Goal: Task Accomplishment & Management: Manage account settings

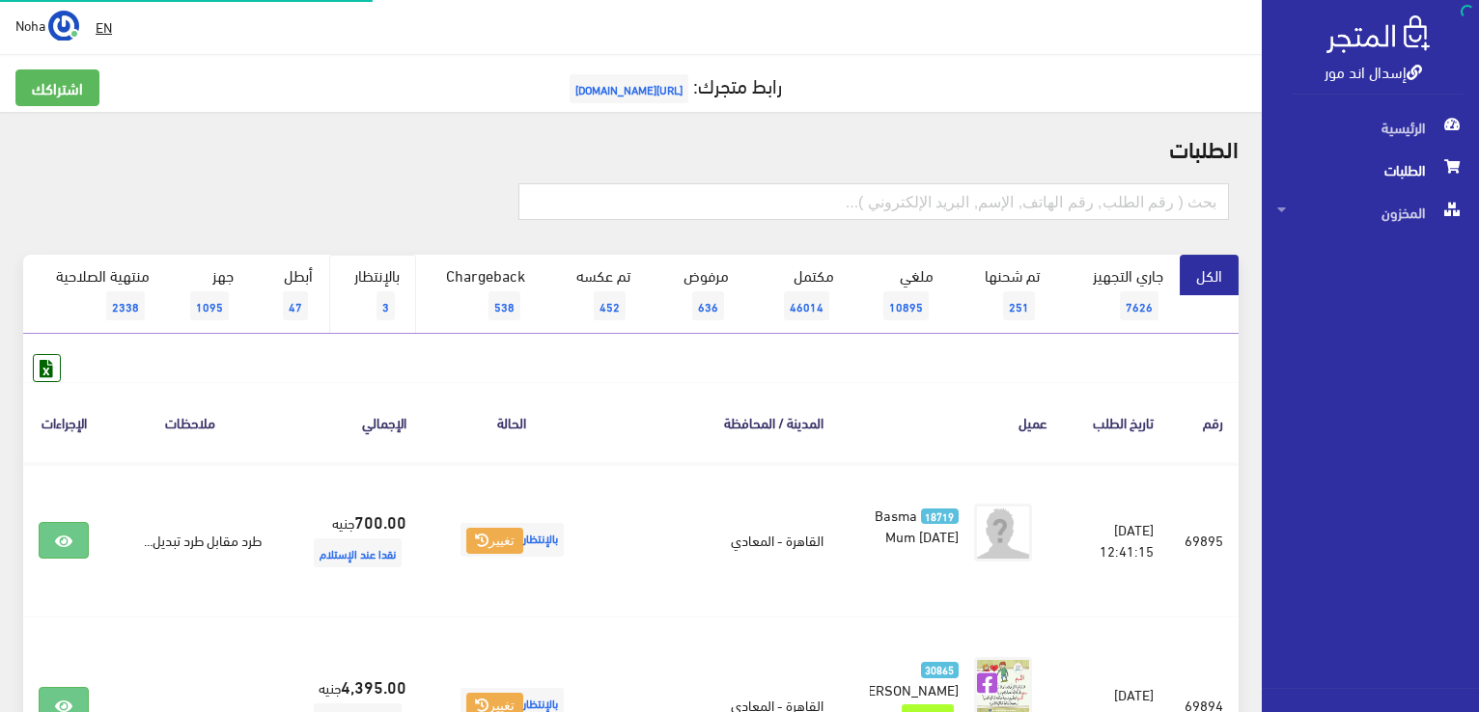
click at [381, 284] on link "بالإنتظار 3" at bounding box center [372, 294] width 87 height 79
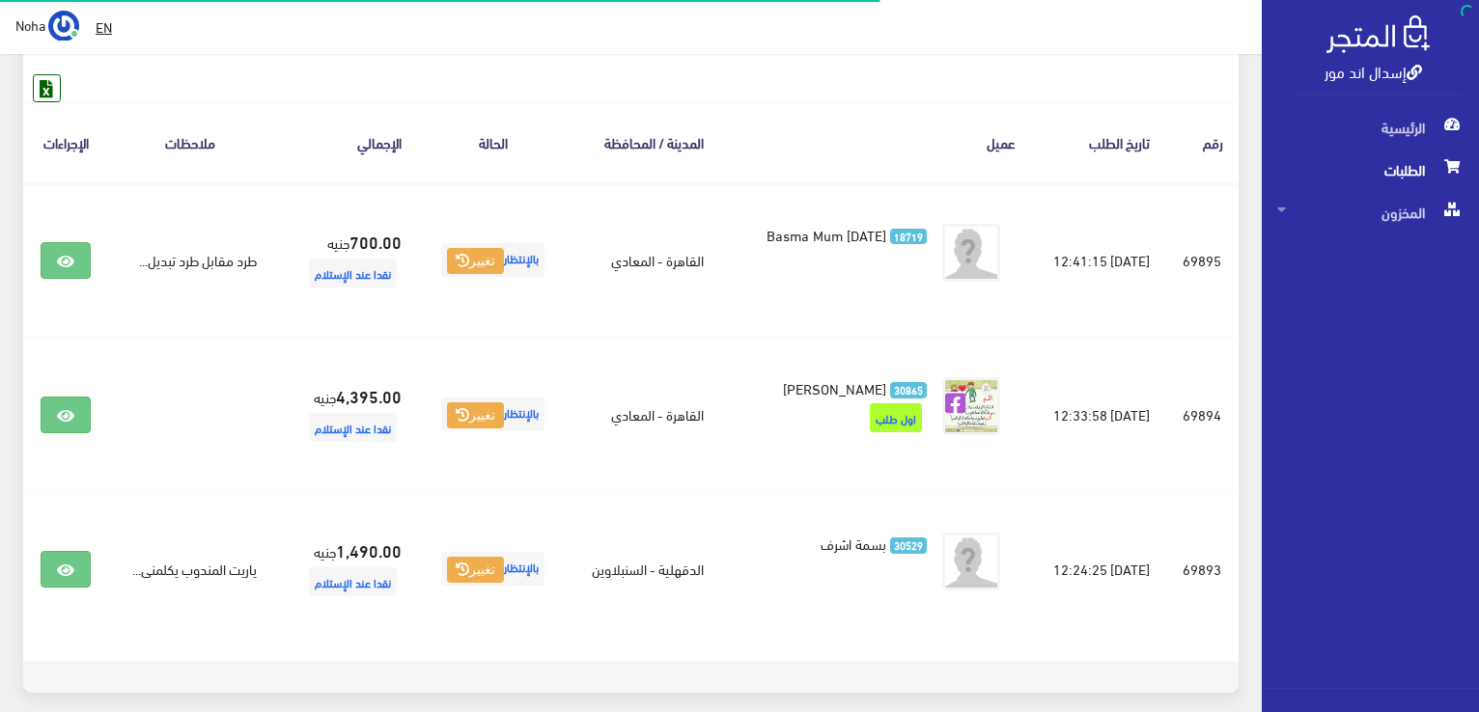
scroll to position [290, 0]
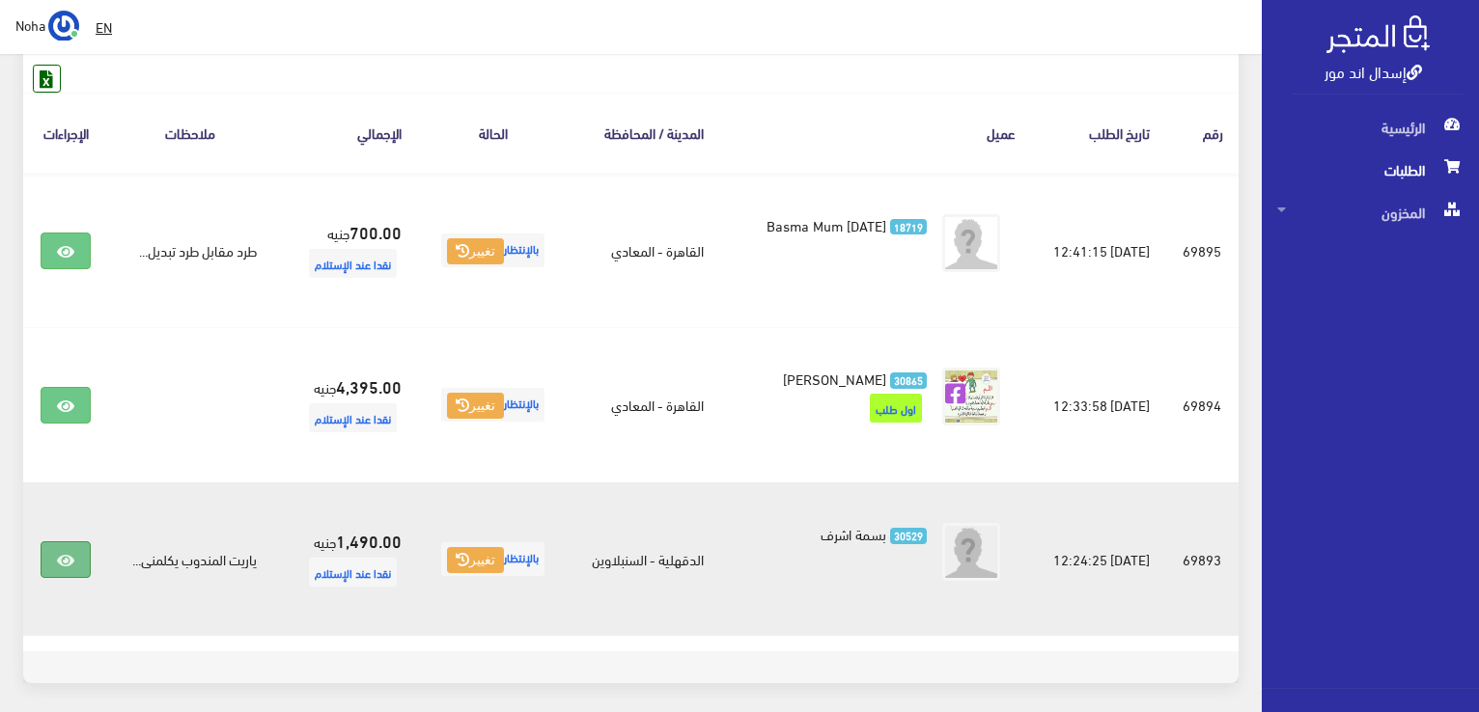
click at [66, 547] on link at bounding box center [66, 559] width 50 height 37
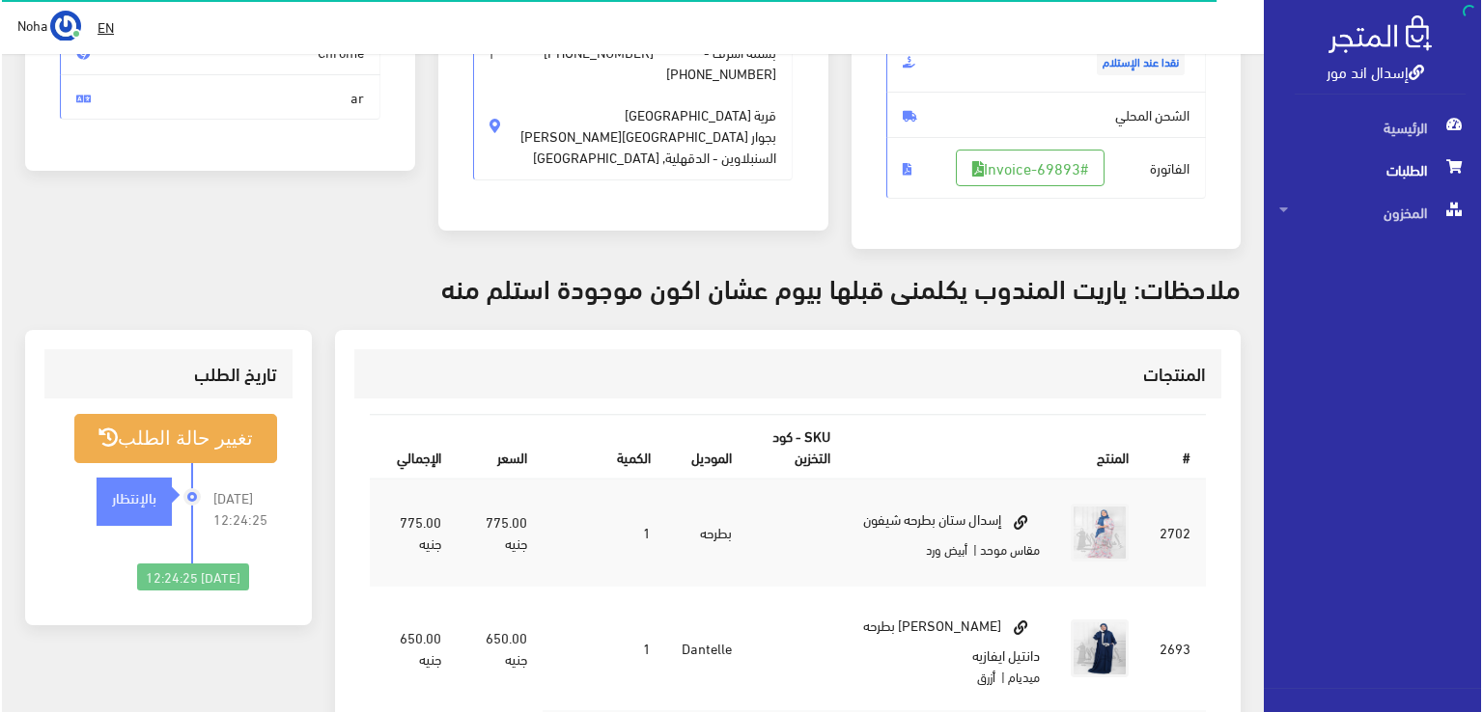
scroll to position [290, 0]
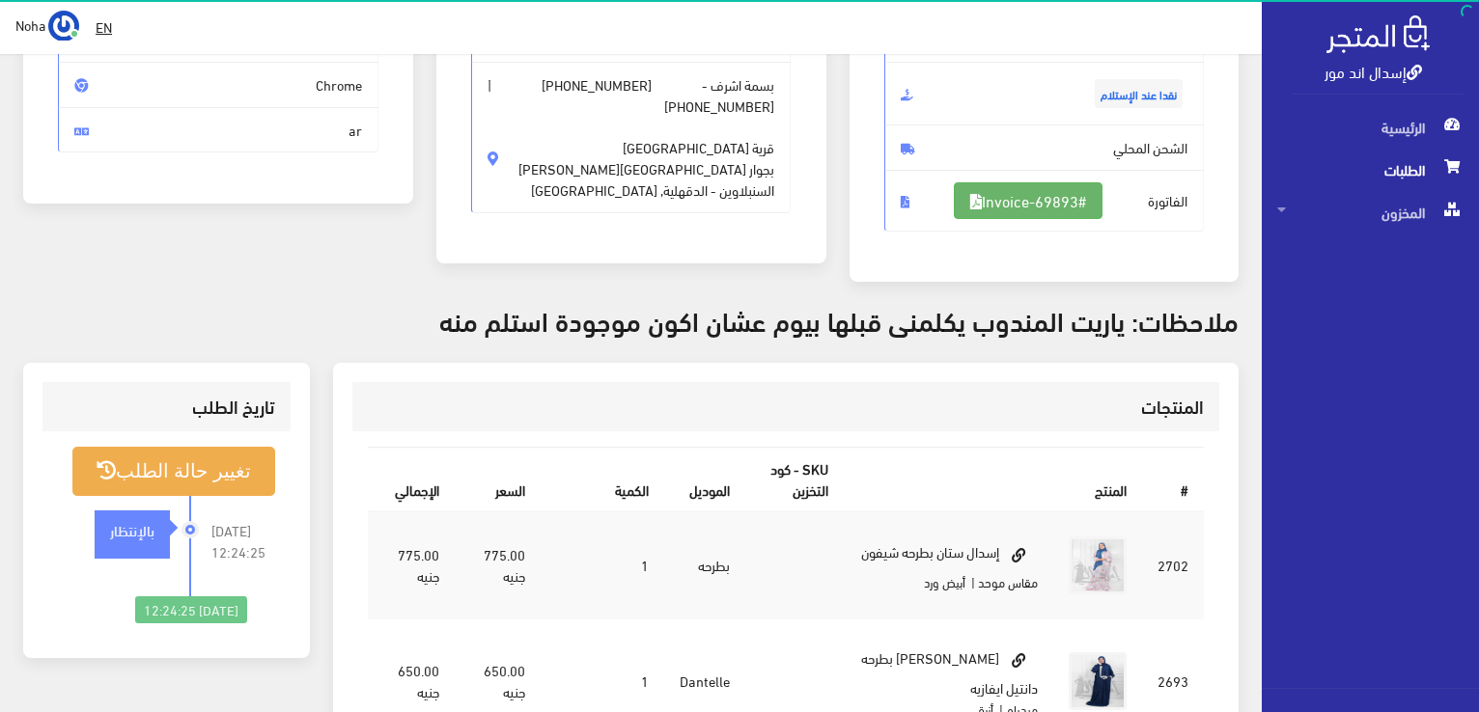
click at [1015, 208] on link "#Invoice-69893" at bounding box center [1028, 200] width 149 height 37
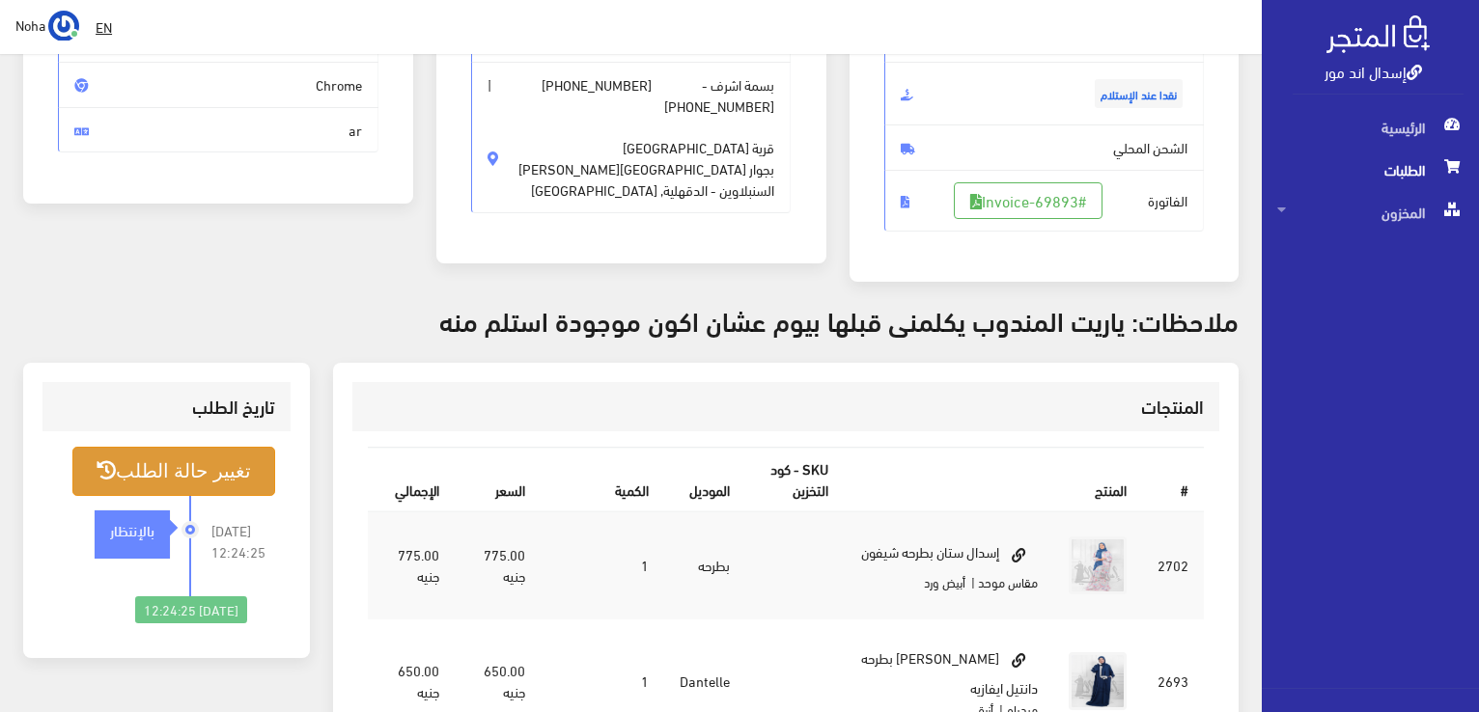
click at [176, 476] on button "تغيير حالة الطلب" at bounding box center [173, 471] width 203 height 49
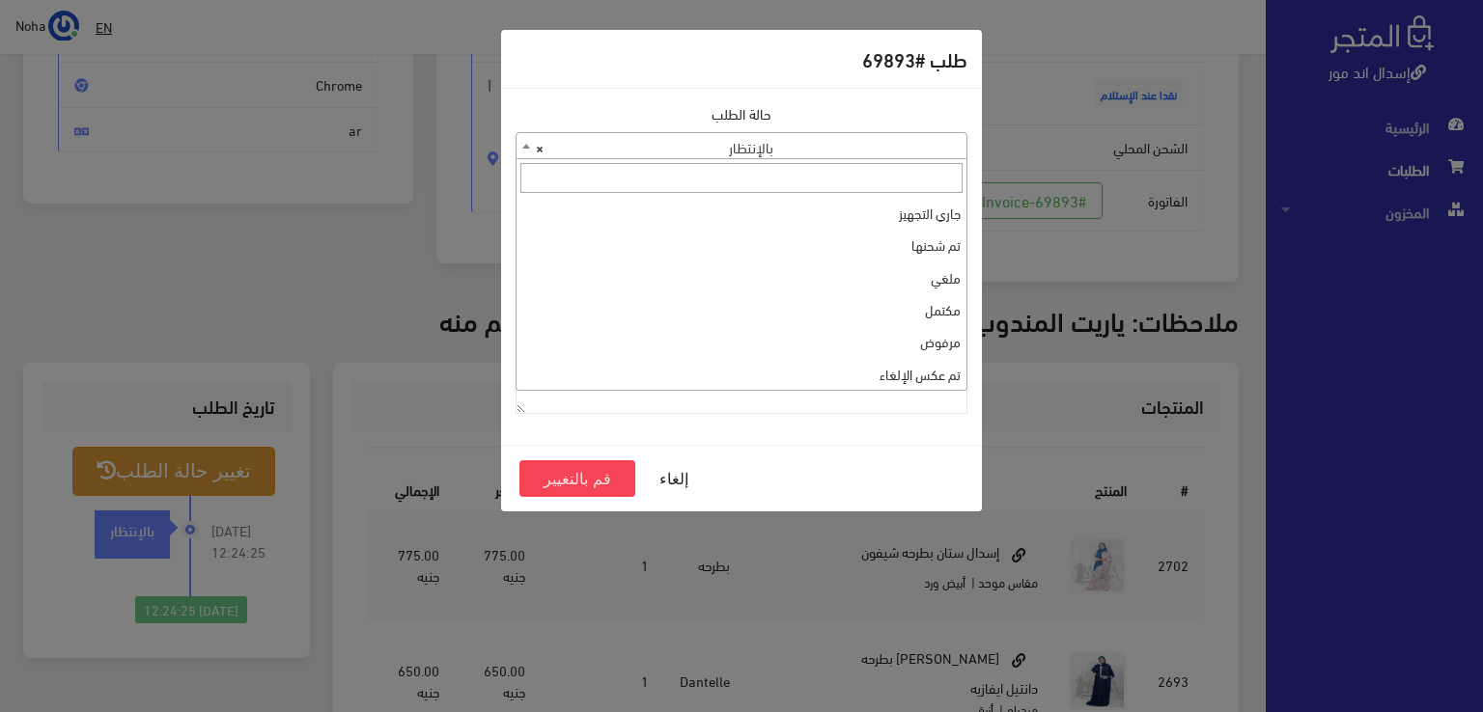
click at [721, 142] on span "× بالإنتظار" at bounding box center [741, 146] width 450 height 27
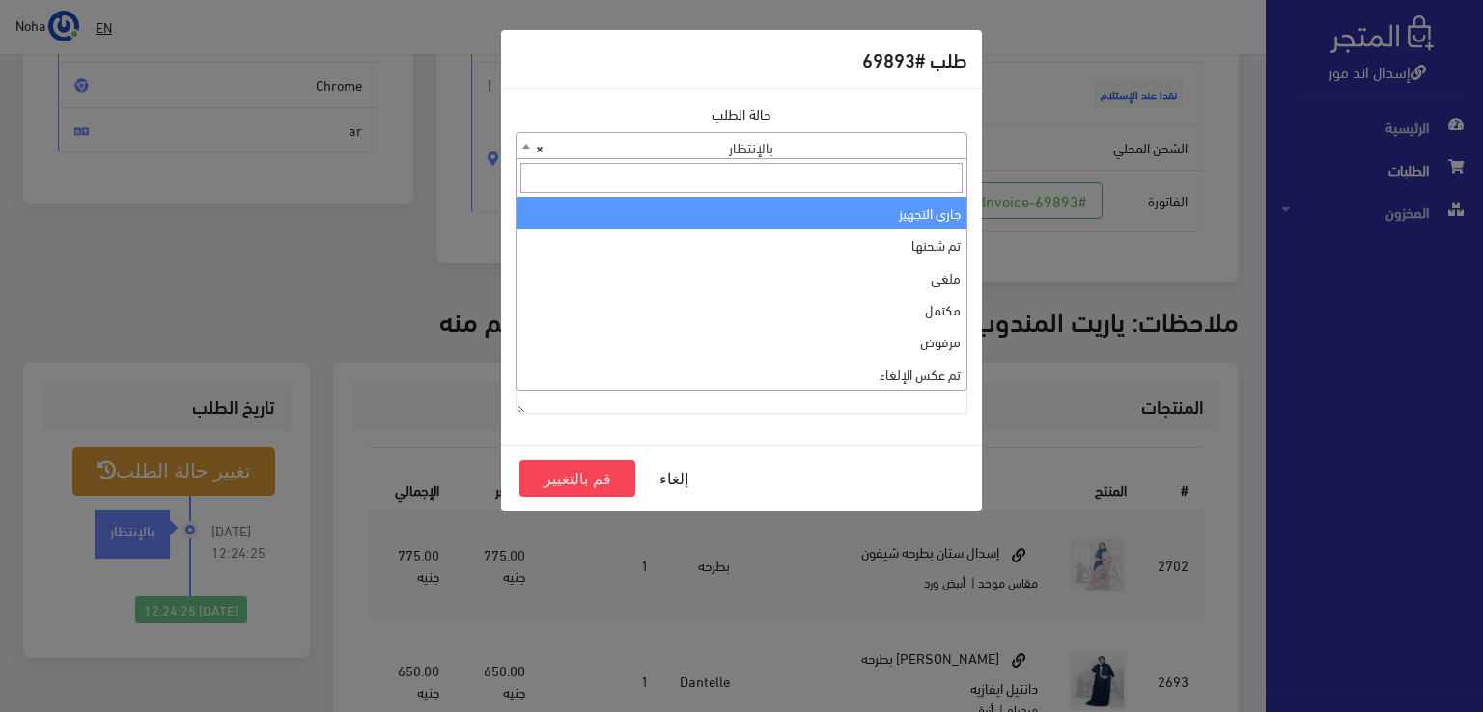
select select "1"
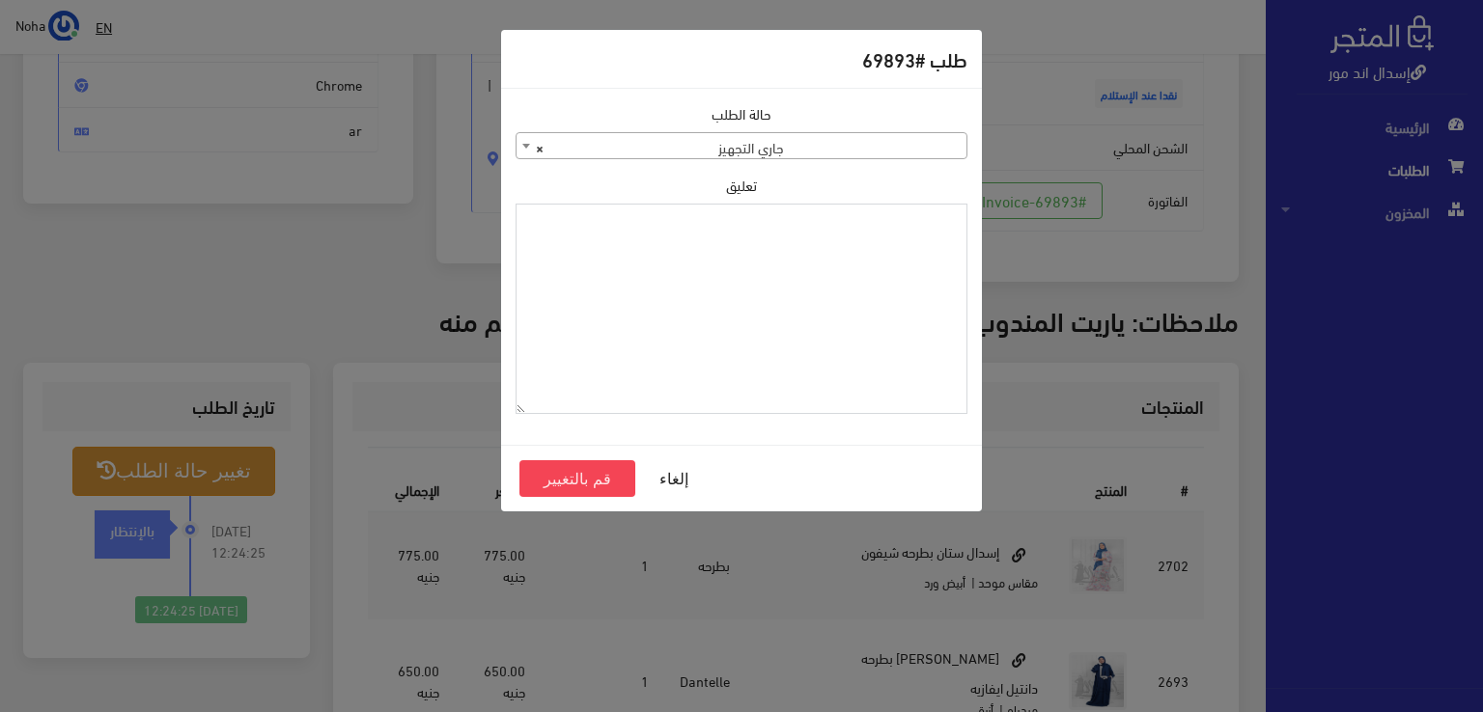
paste textarea "1109168"
type textarea "1109168"
click at [553, 486] on button "قم بالتغيير" at bounding box center [577, 478] width 116 height 37
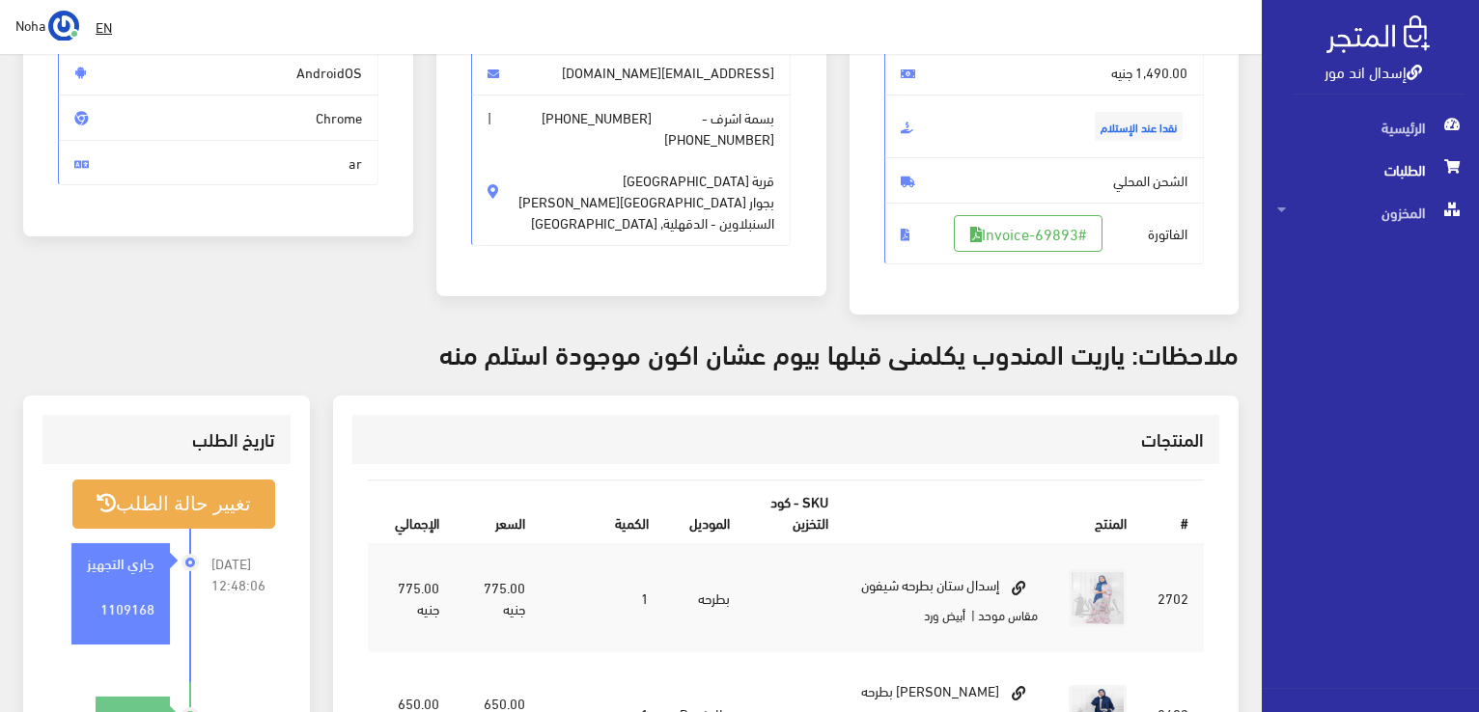
scroll to position [290, 0]
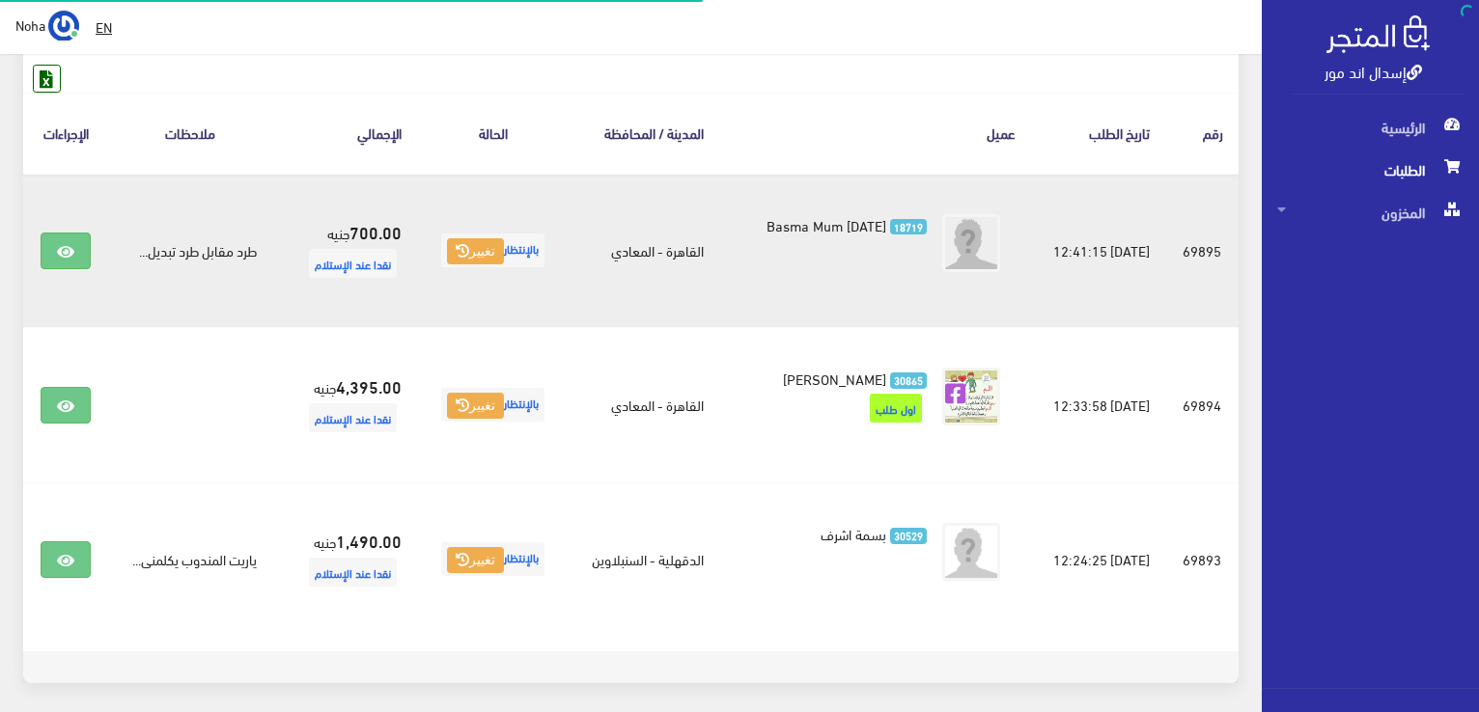
scroll to position [290, 0]
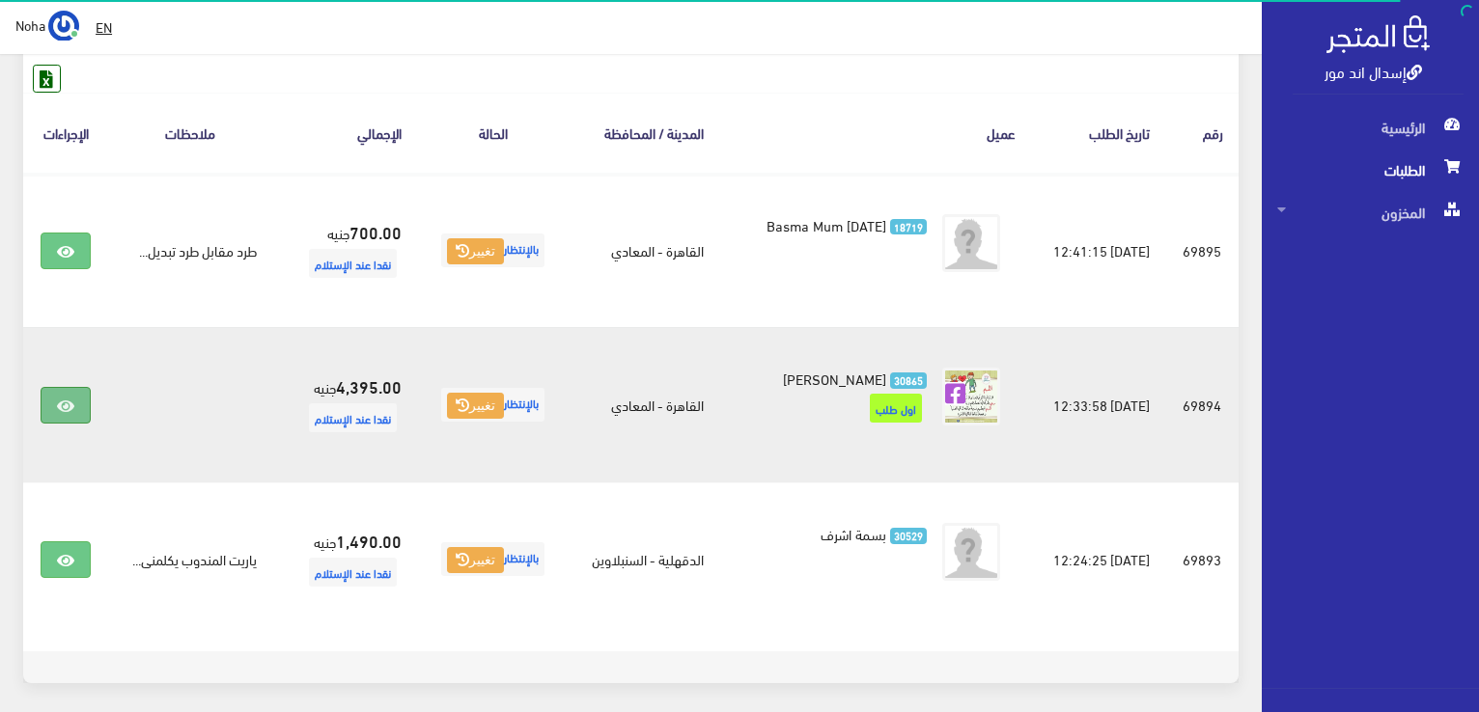
click at [76, 402] on link at bounding box center [66, 405] width 50 height 37
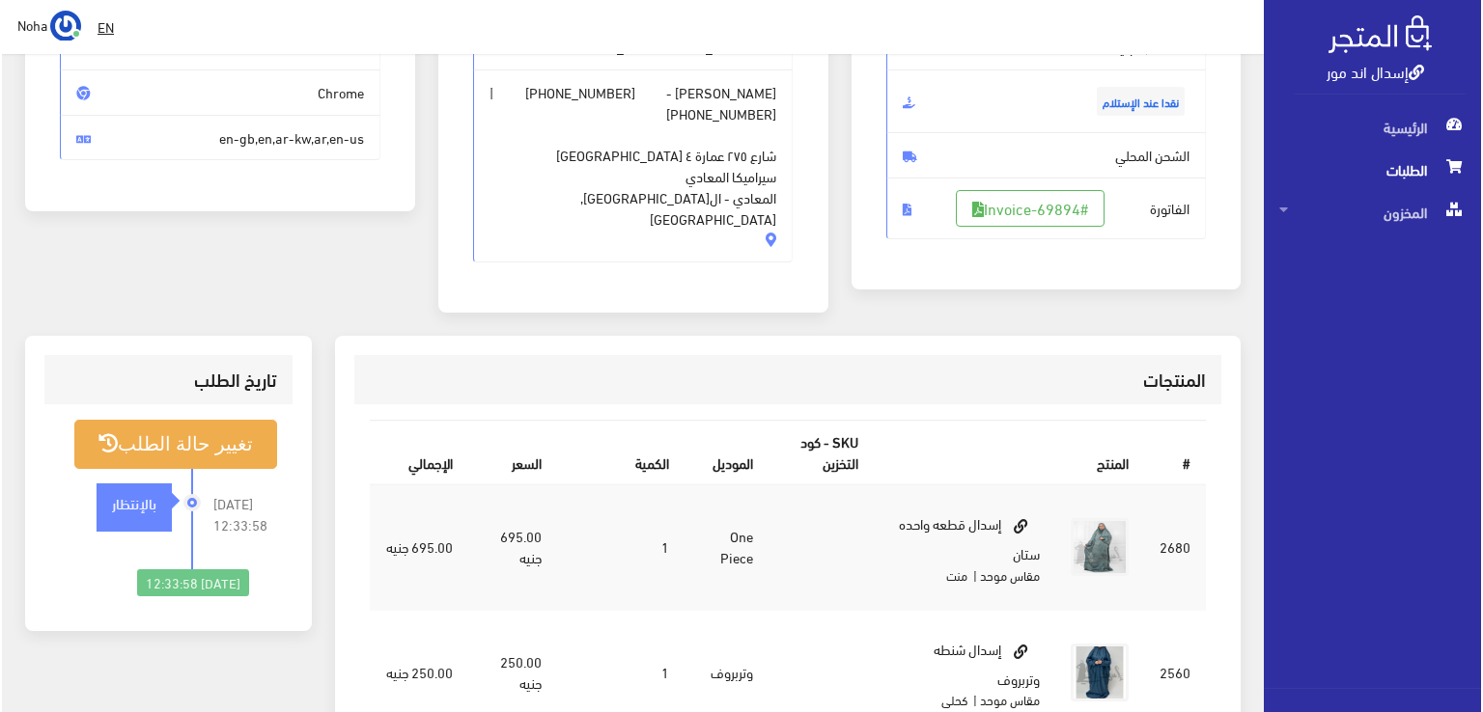
scroll to position [290, 0]
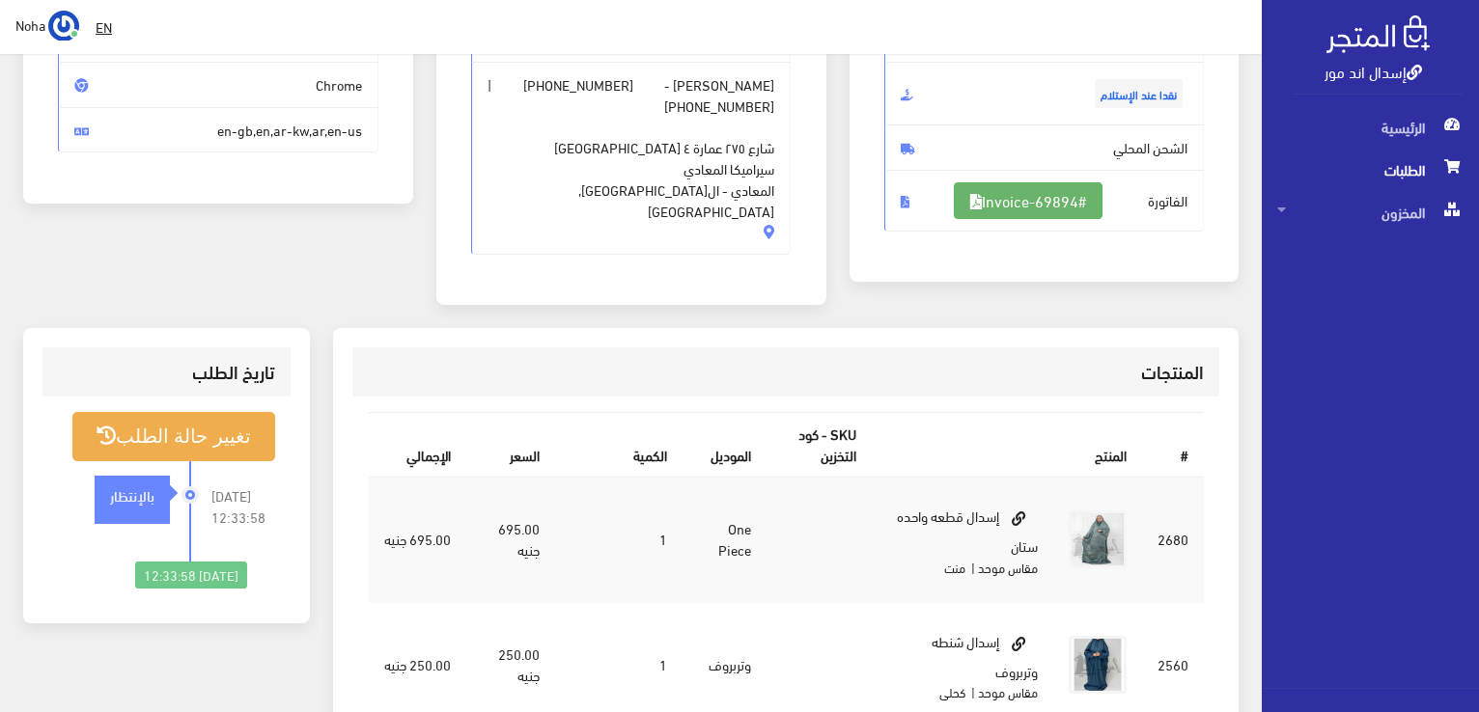
click at [1072, 209] on link "#Invoice-69894" at bounding box center [1028, 200] width 149 height 37
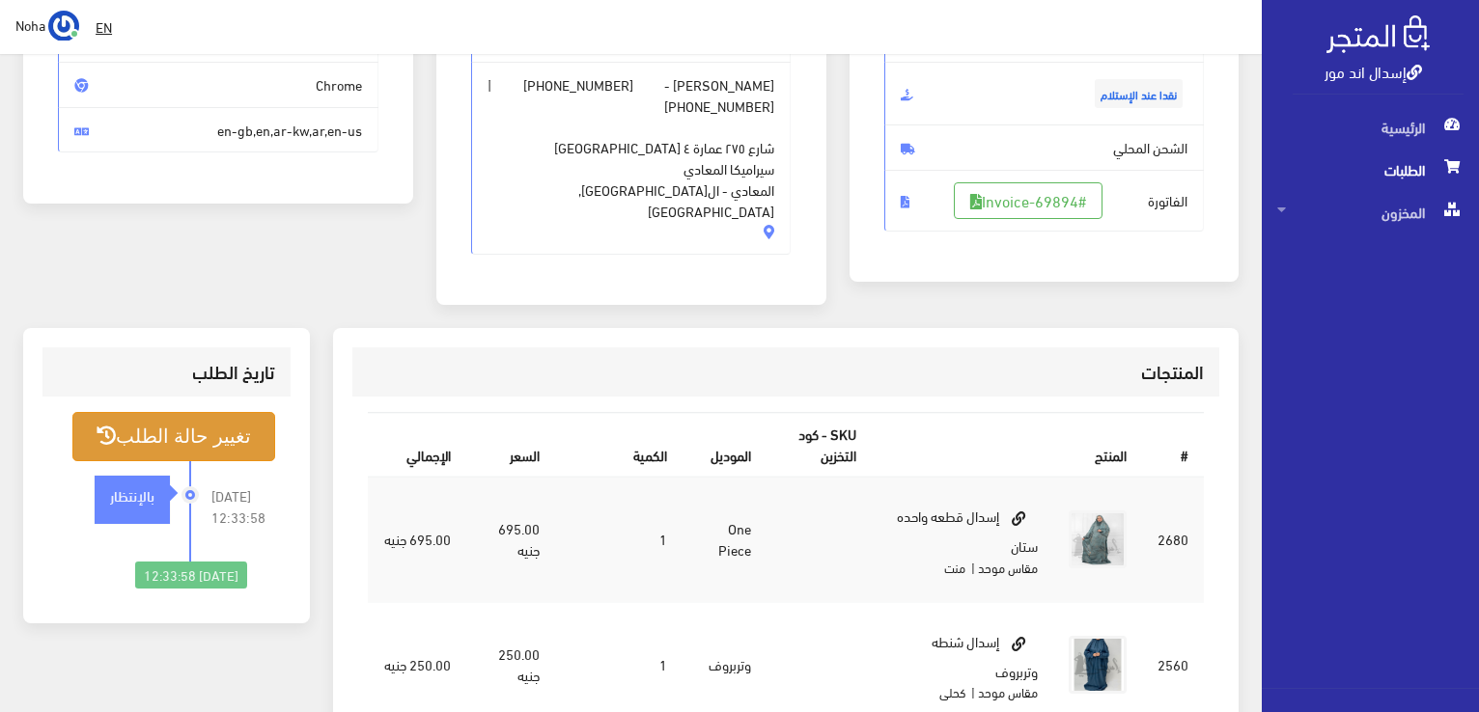
click at [201, 419] on button "تغيير حالة الطلب" at bounding box center [173, 436] width 203 height 49
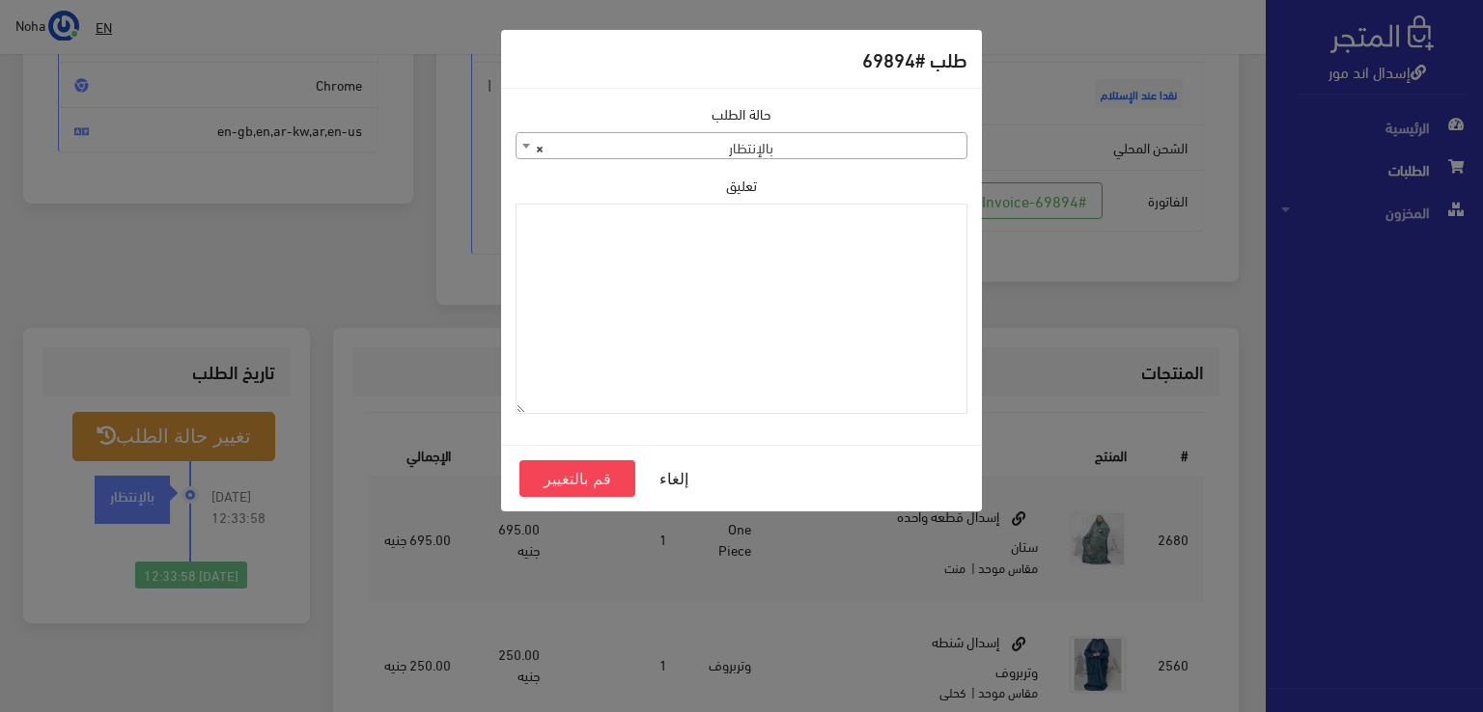
click at [818, 138] on span "× بالإنتظار" at bounding box center [741, 146] width 450 height 27
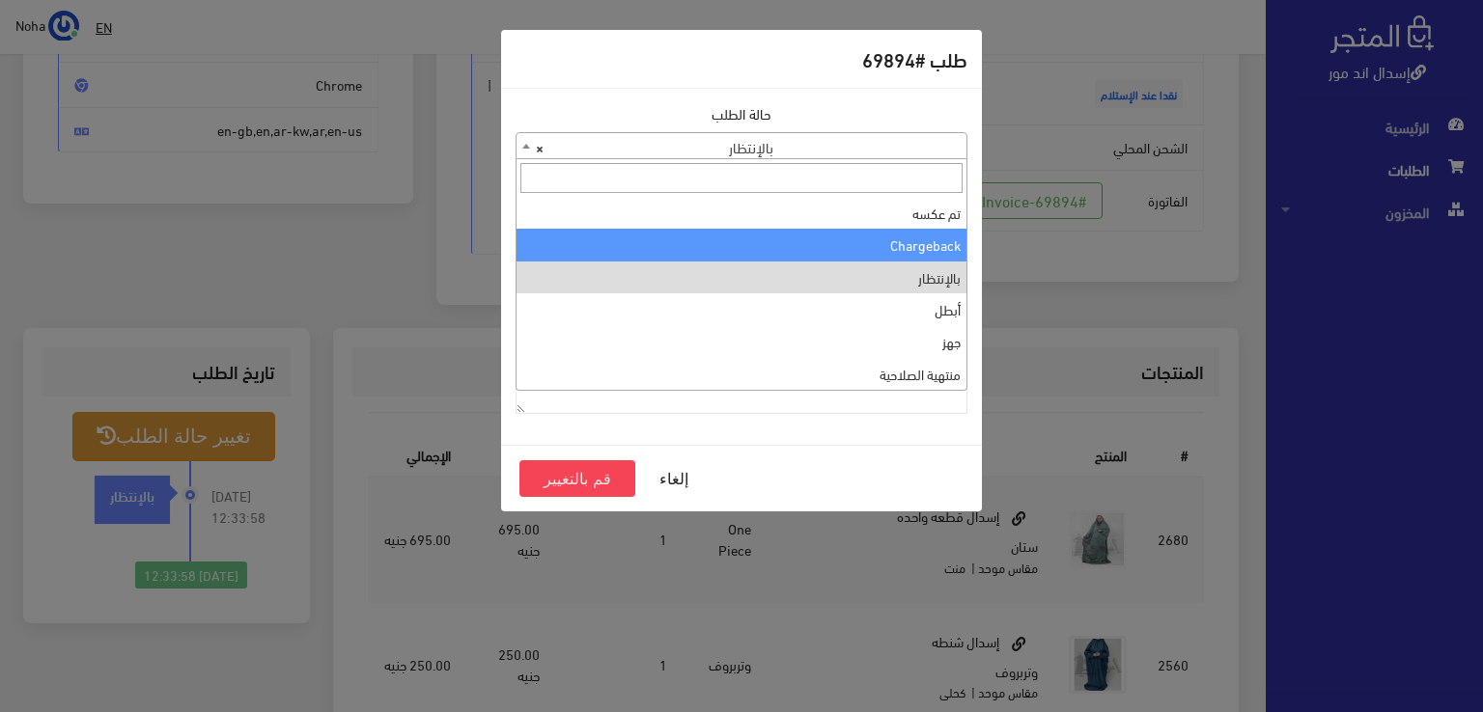
scroll to position [0, 0]
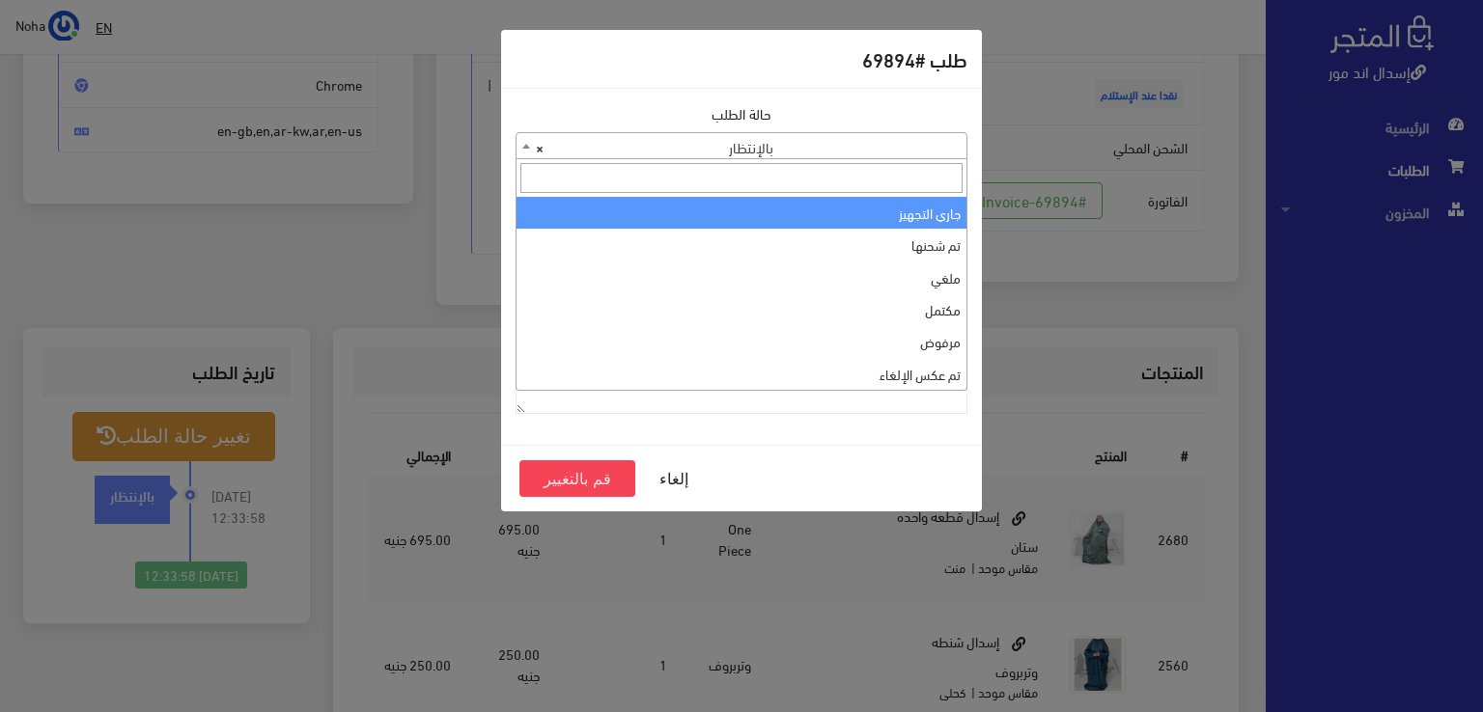
select select "1"
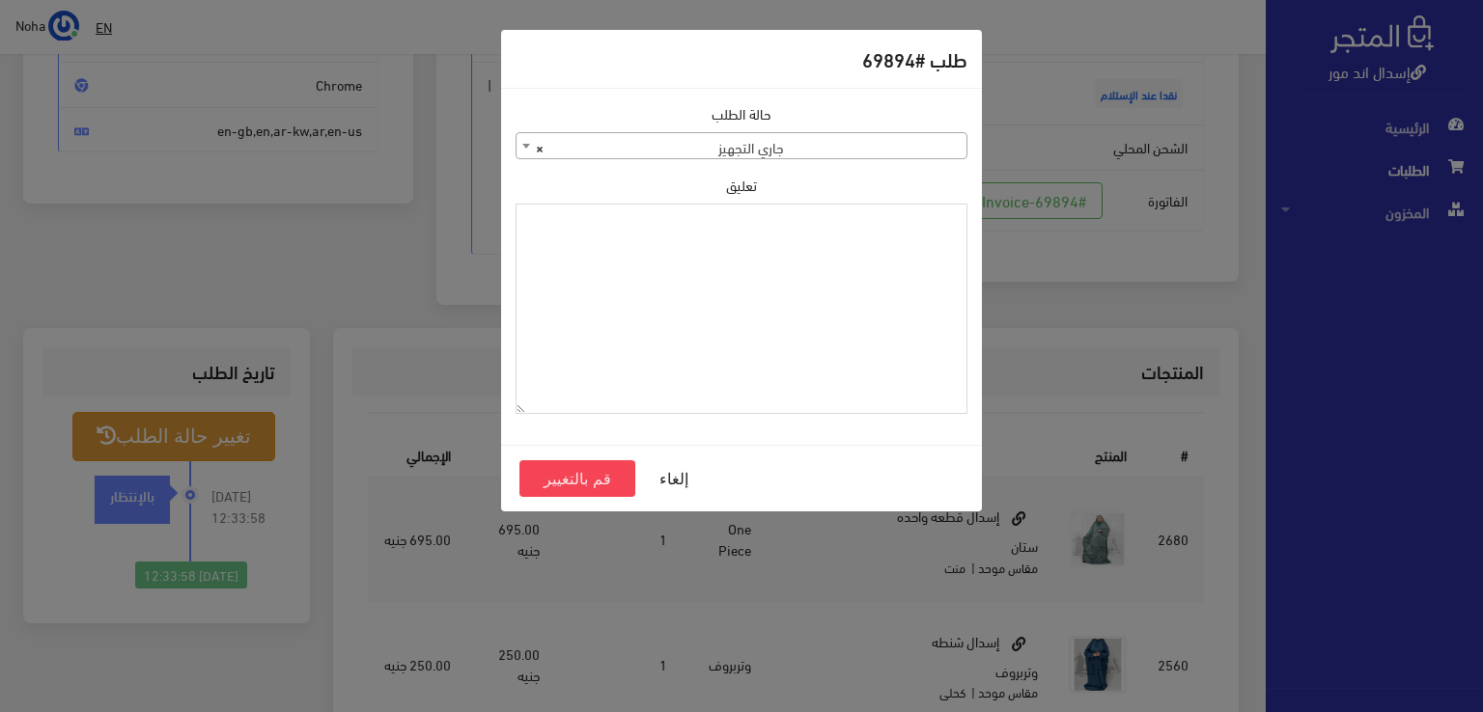
paste textarea "1109168"
type textarea "1109168"
click at [612, 480] on button "قم بالتغيير" at bounding box center [577, 478] width 116 height 37
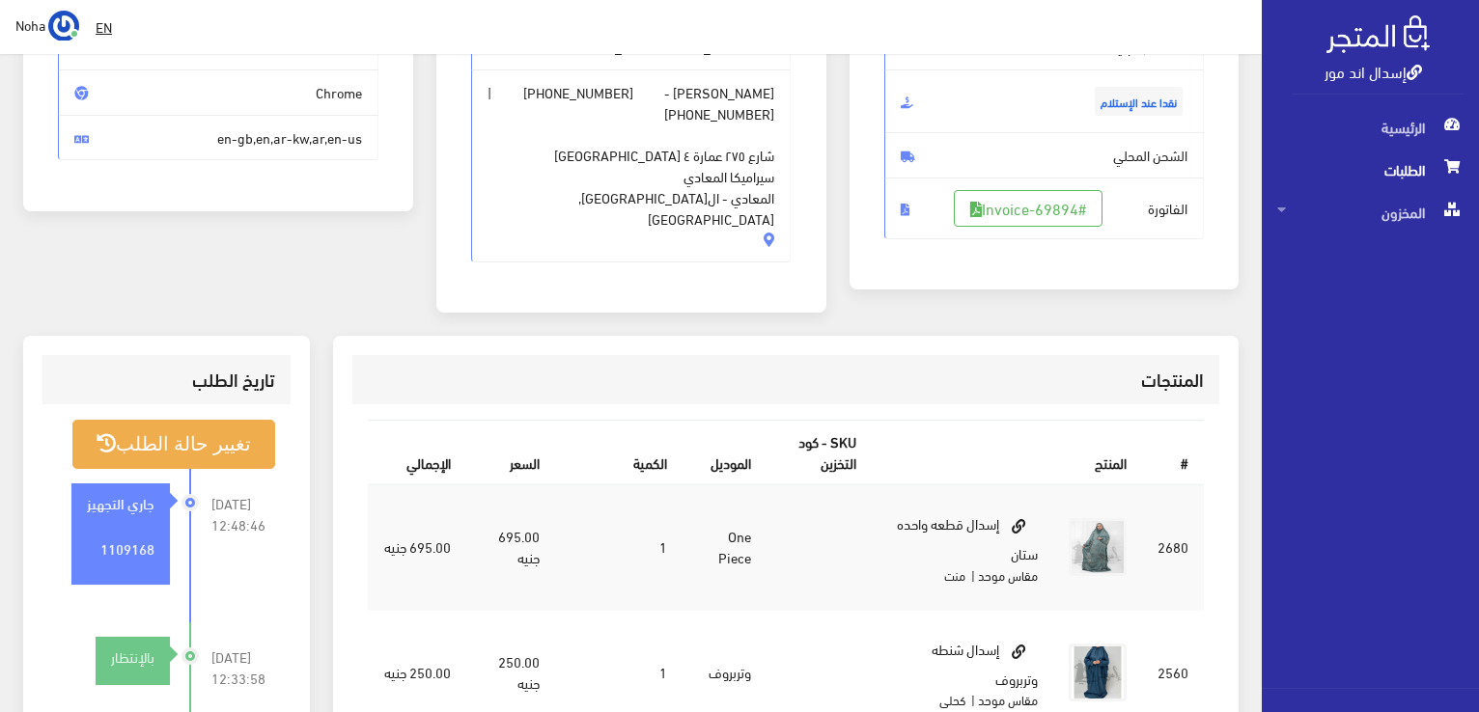
scroll to position [290, 0]
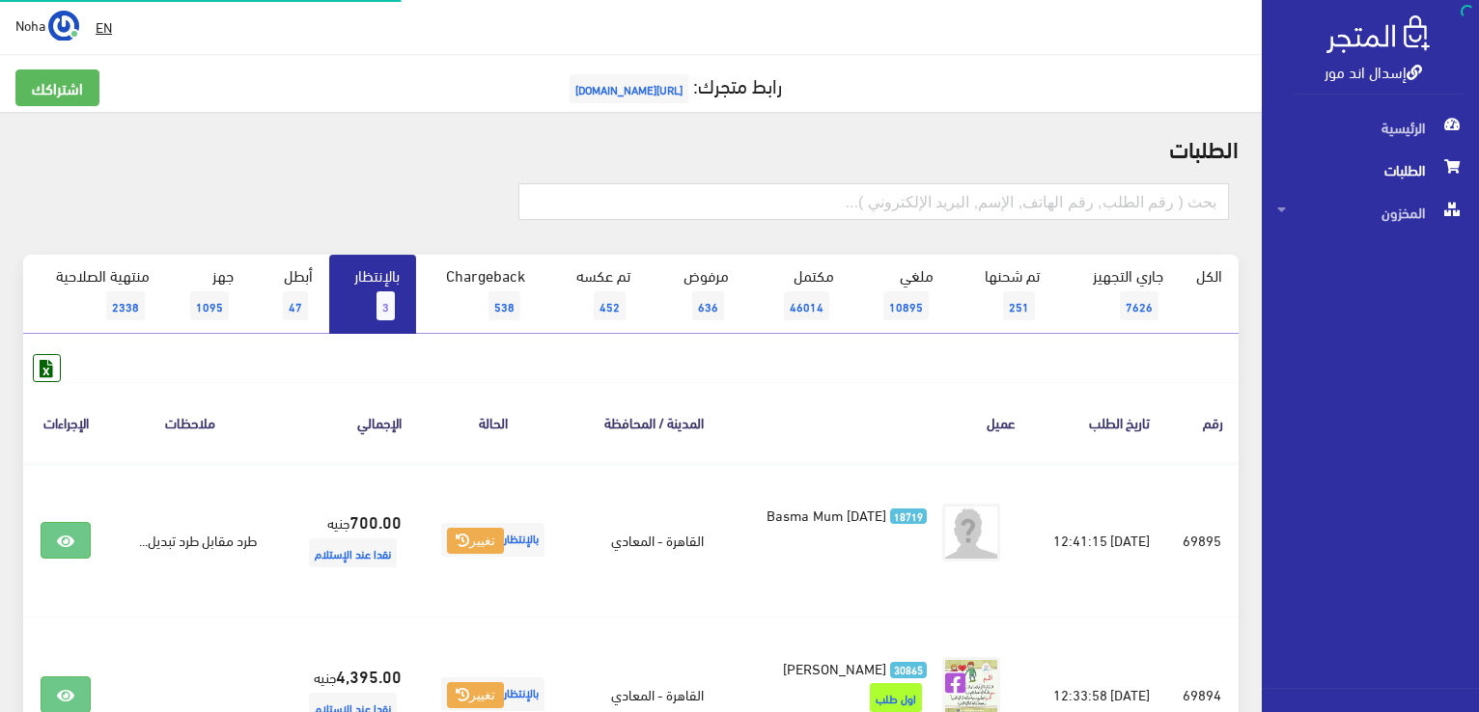
scroll to position [290, 0]
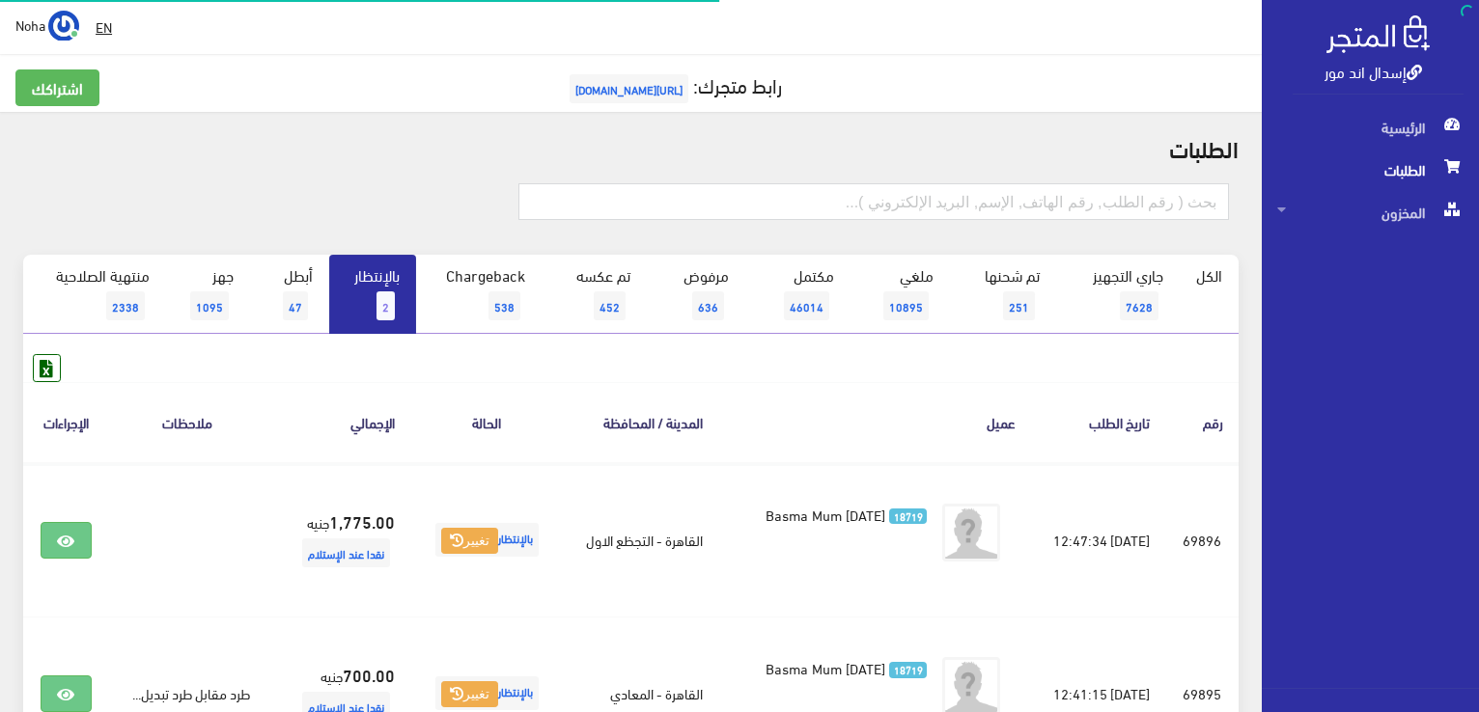
scroll to position [193, 0]
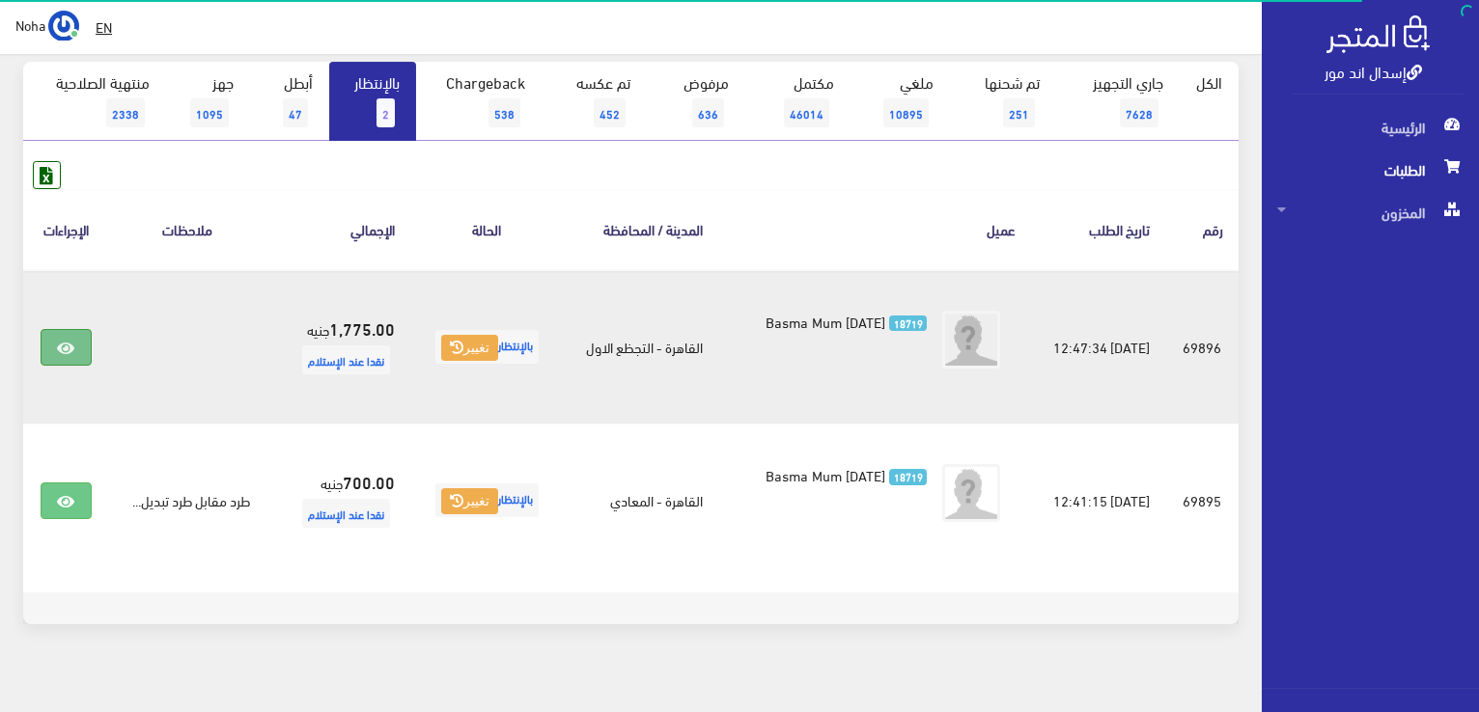
click at [62, 341] on icon at bounding box center [65, 348] width 17 height 15
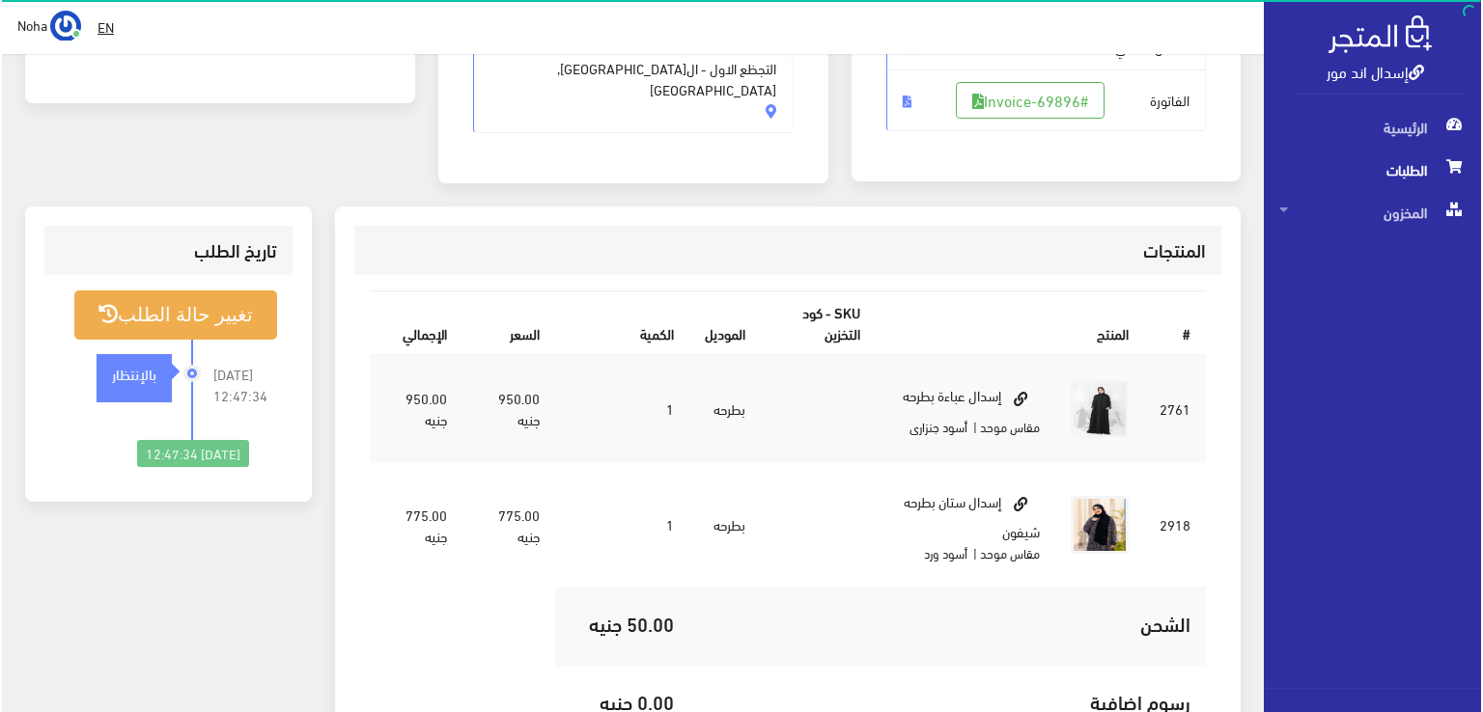
scroll to position [290, 0]
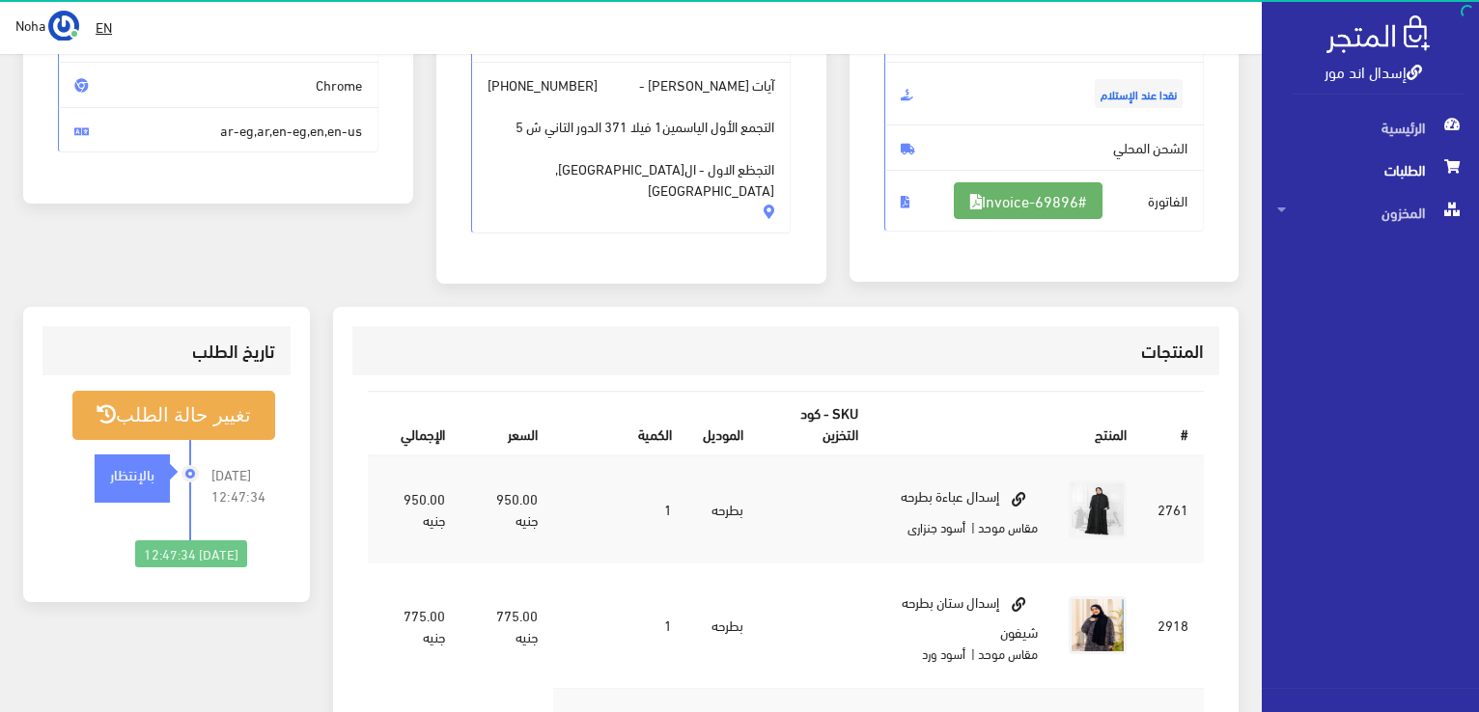
click at [1038, 202] on link "#Invoice-69896" at bounding box center [1028, 200] width 149 height 37
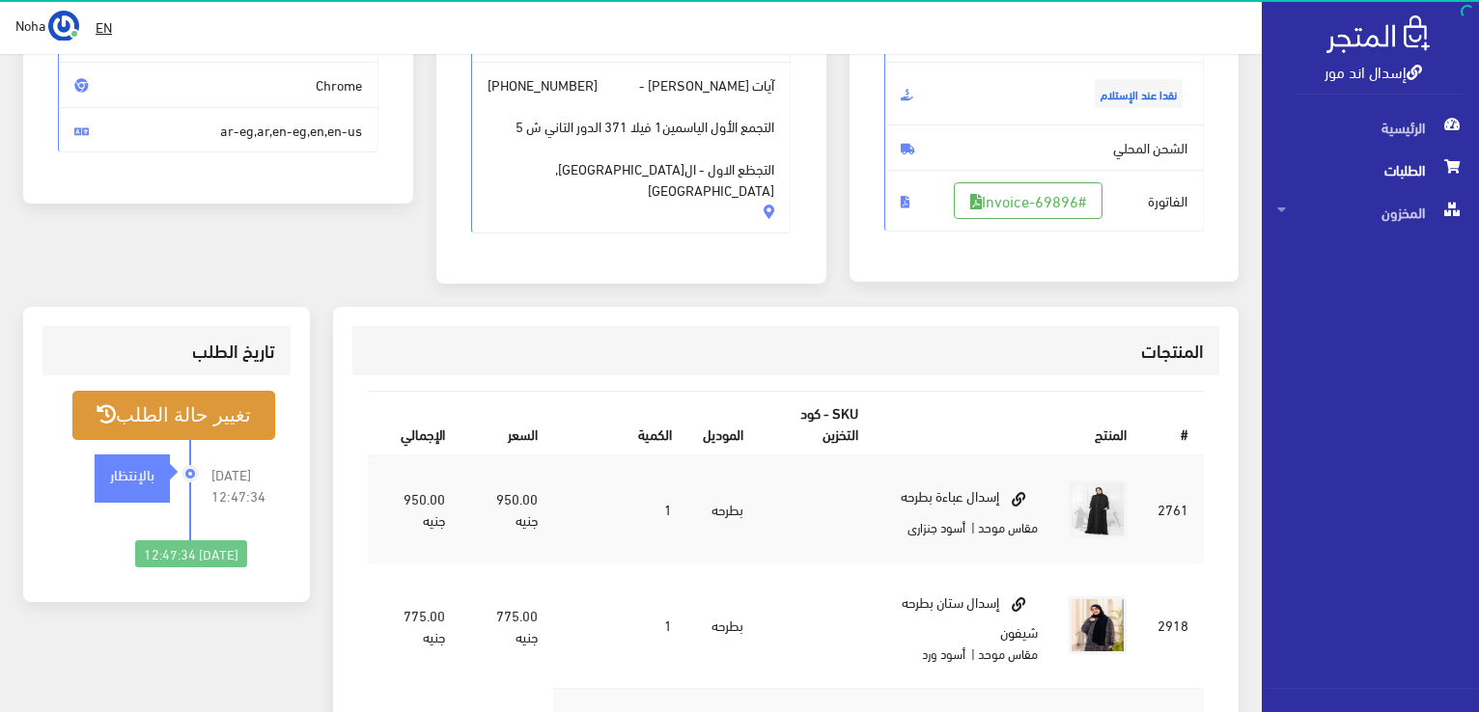
click at [217, 424] on button "تغيير حالة الطلب" at bounding box center [173, 415] width 203 height 49
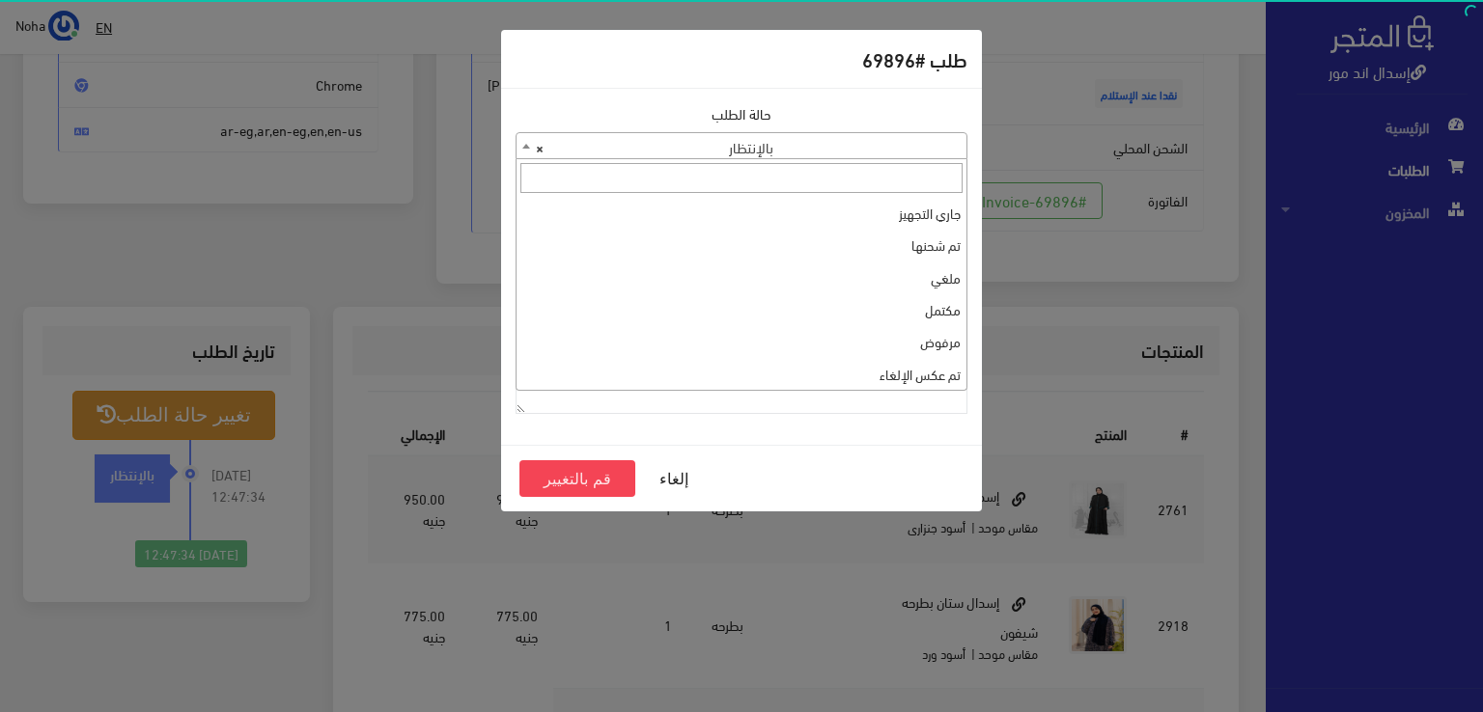
click at [897, 155] on span "× بالإنتظار" at bounding box center [741, 146] width 450 height 27
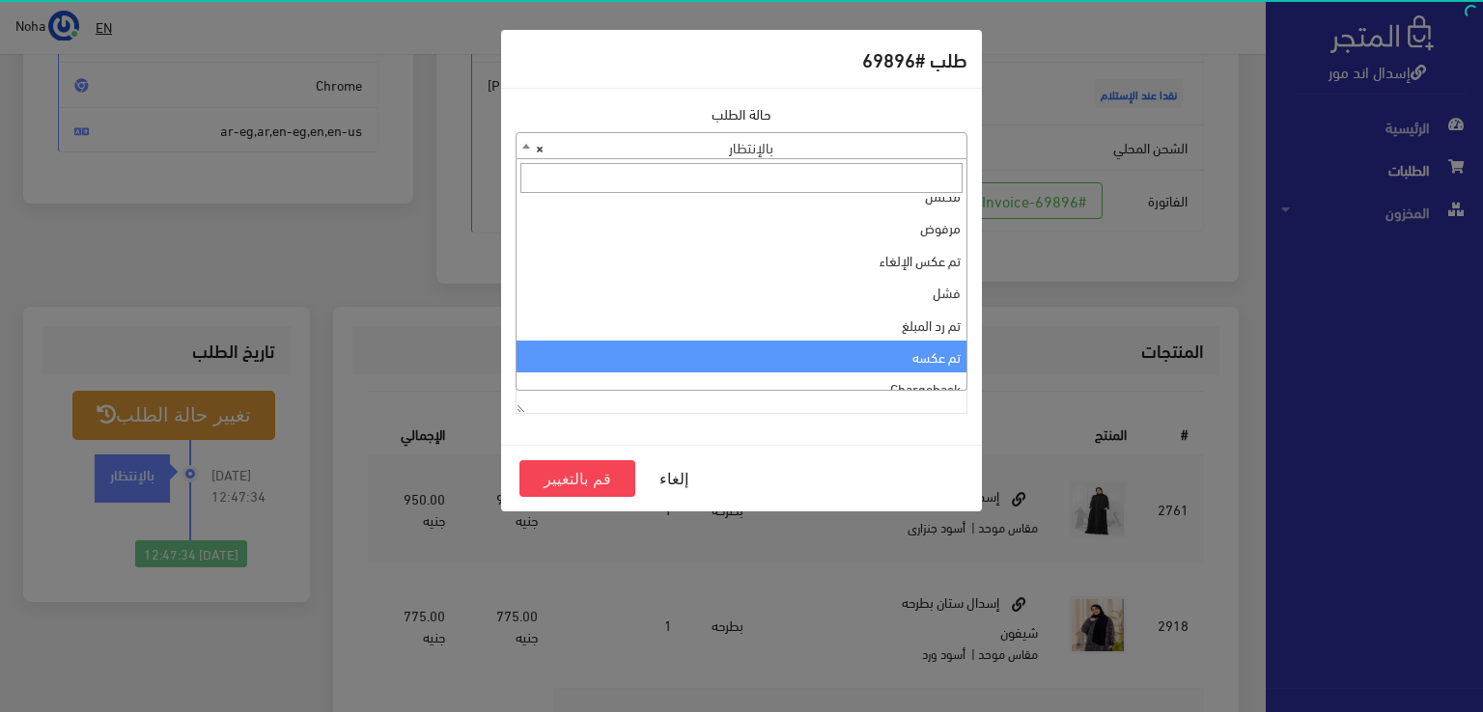
scroll to position [0, 0]
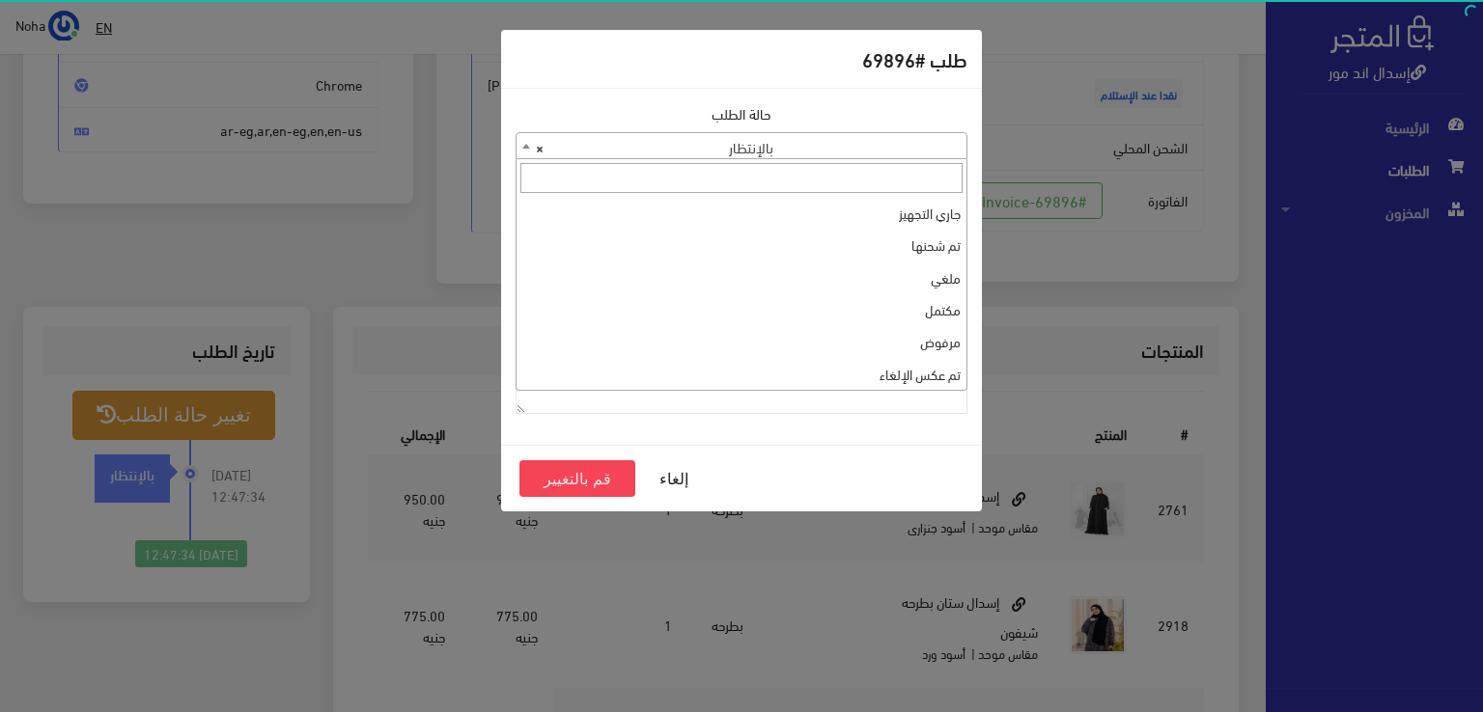
select select "1"
paste textarea "1109168"
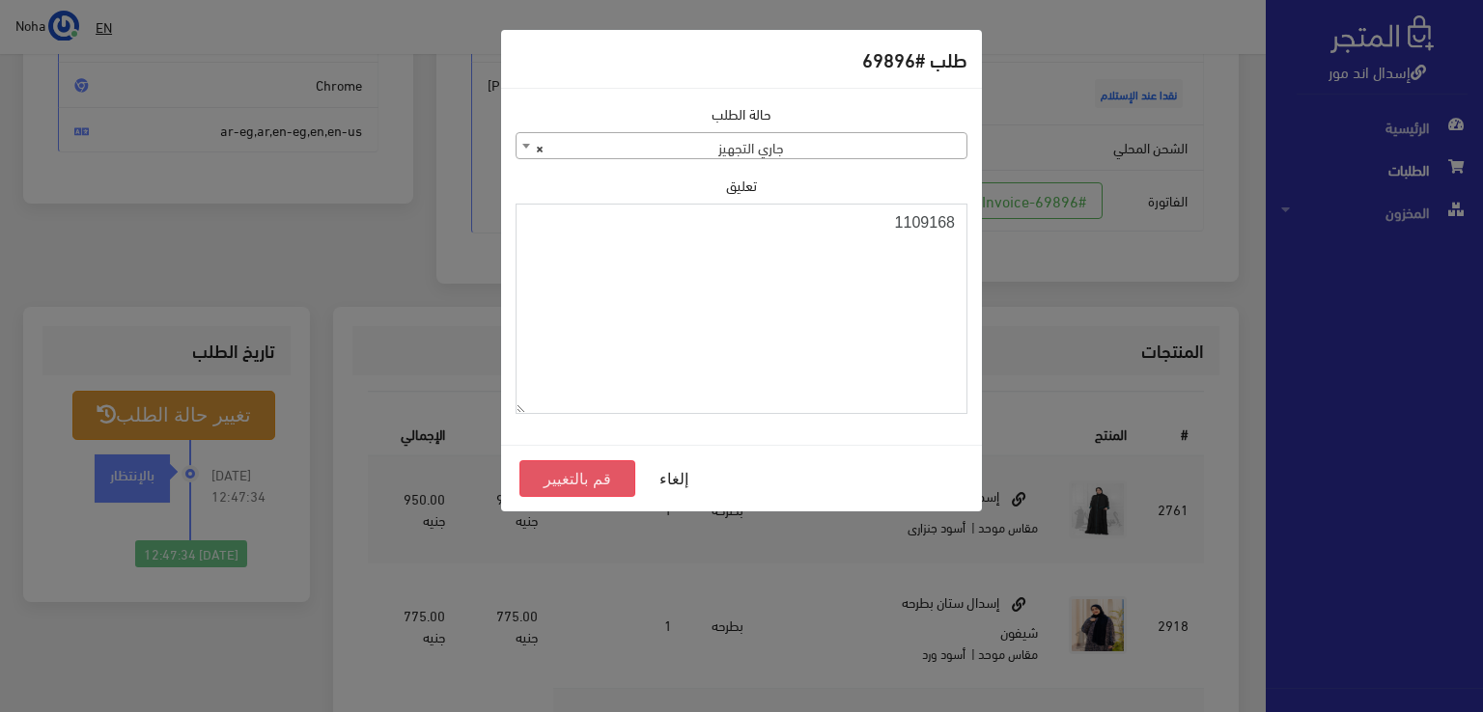
type textarea "1109168"
click at [581, 484] on button "قم بالتغيير" at bounding box center [577, 478] width 116 height 37
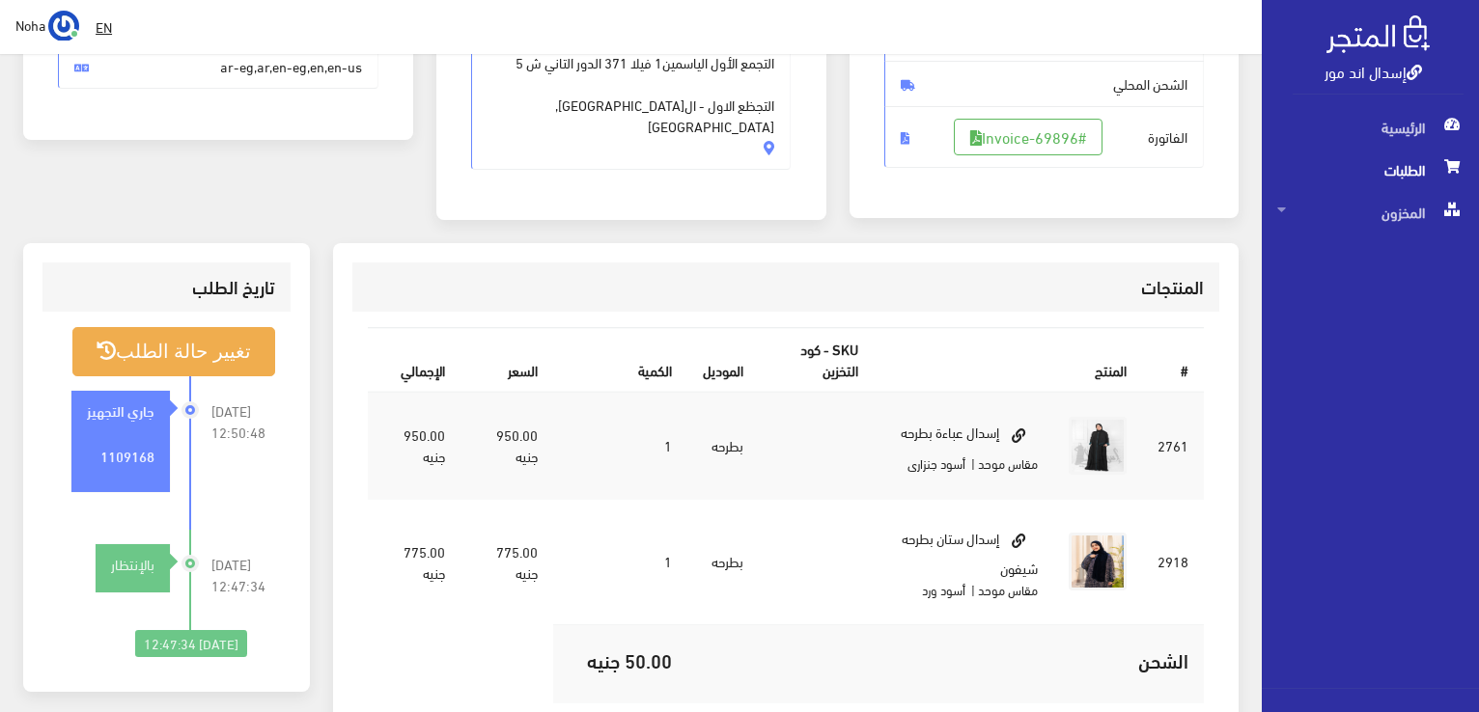
scroll to position [386, 0]
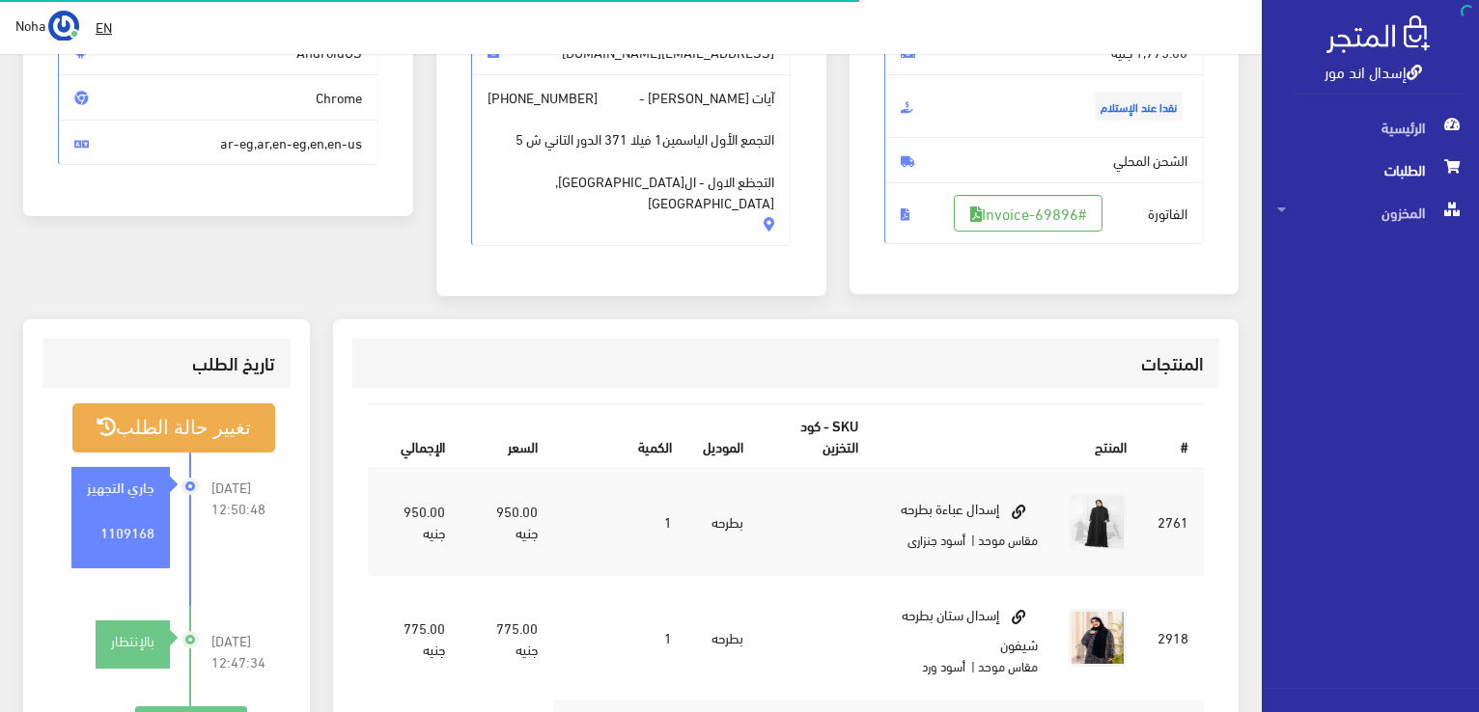
scroll to position [277, 0]
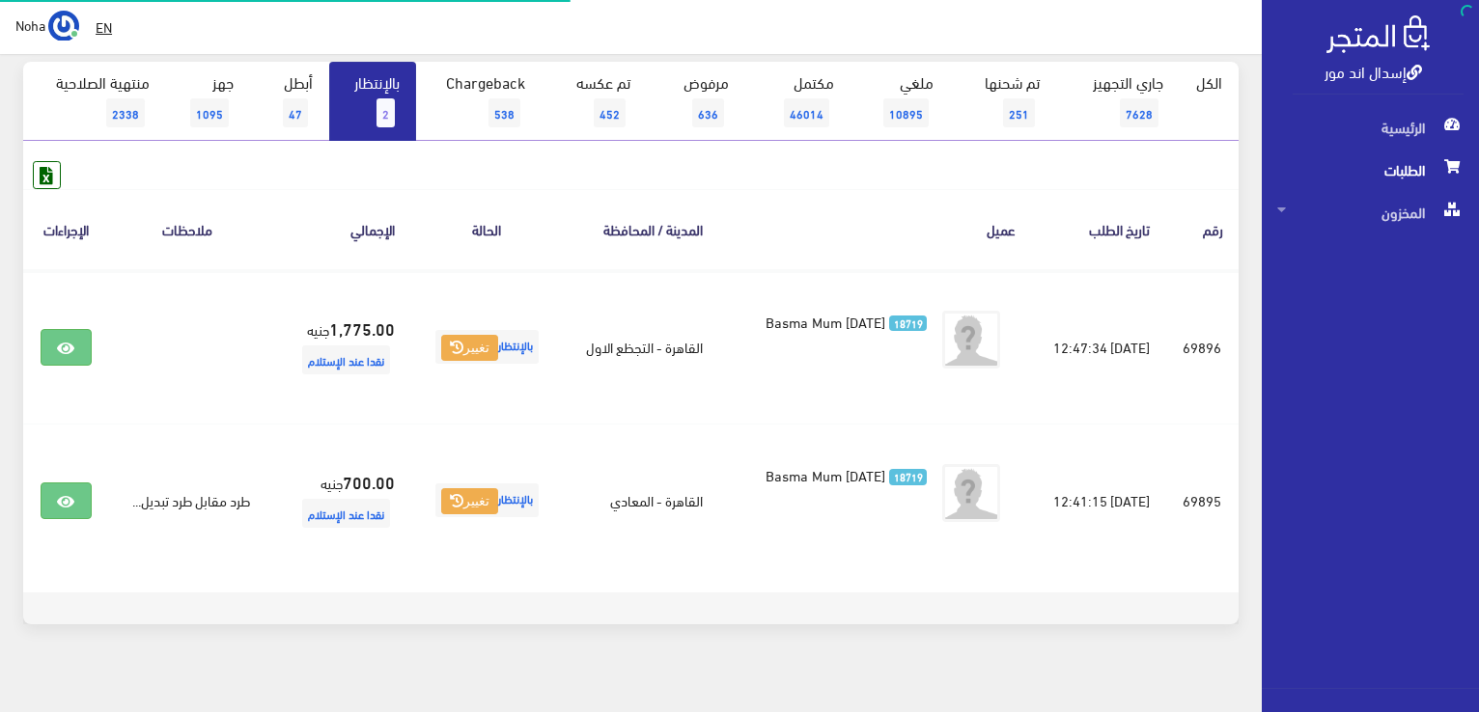
scroll to position [193, 0]
click at [384, 96] on link "بالإنتظار 2" at bounding box center [372, 101] width 87 height 79
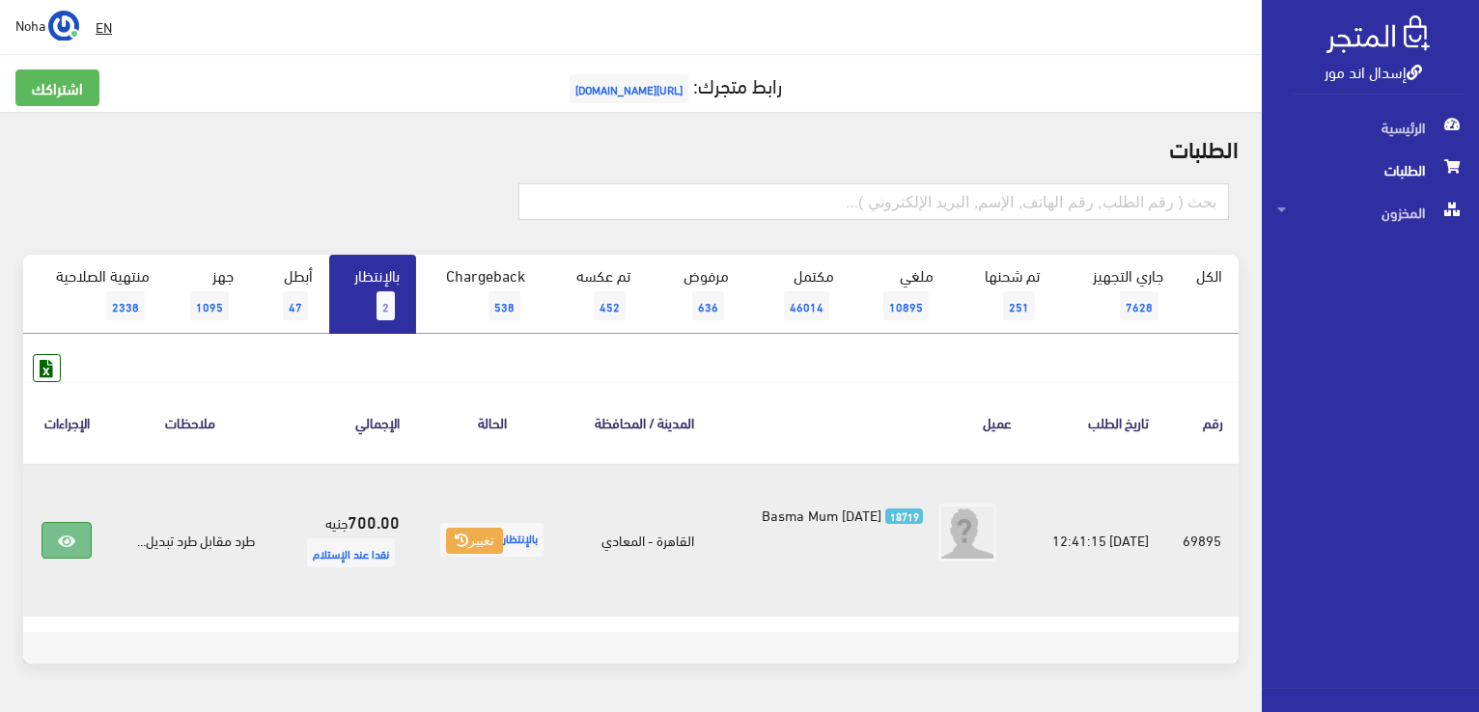
click at [68, 534] on icon at bounding box center [66, 541] width 17 height 15
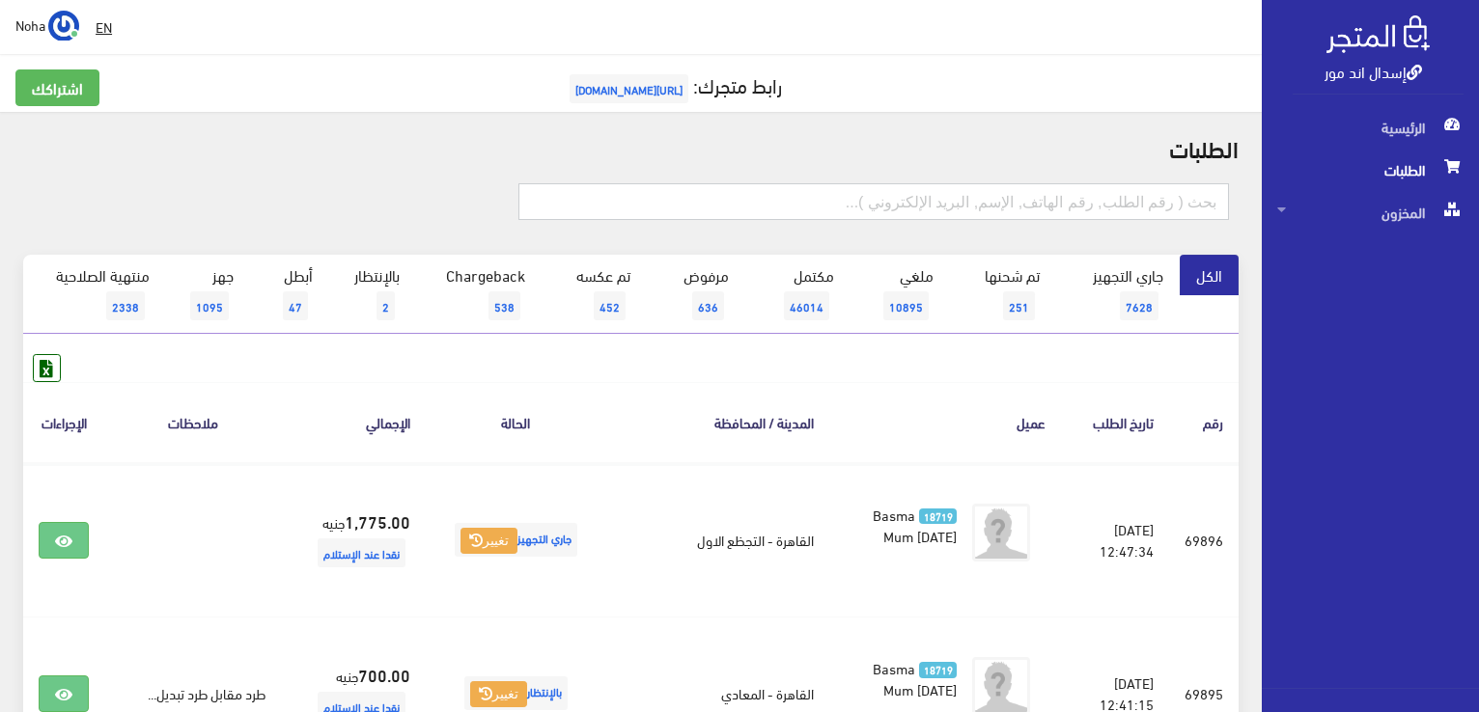
click at [981, 203] on input "text" at bounding box center [873, 201] width 710 height 37
type input "69802"
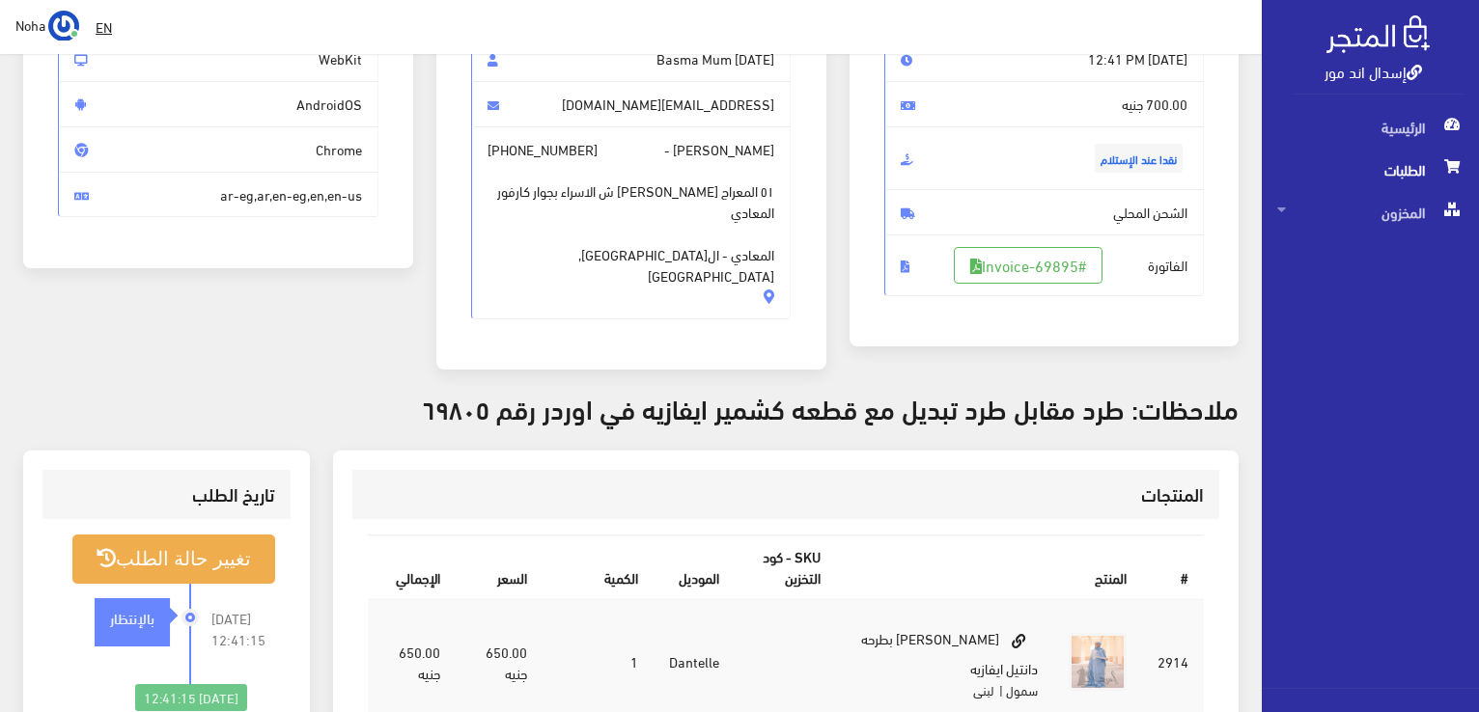
scroll to position [97, 0]
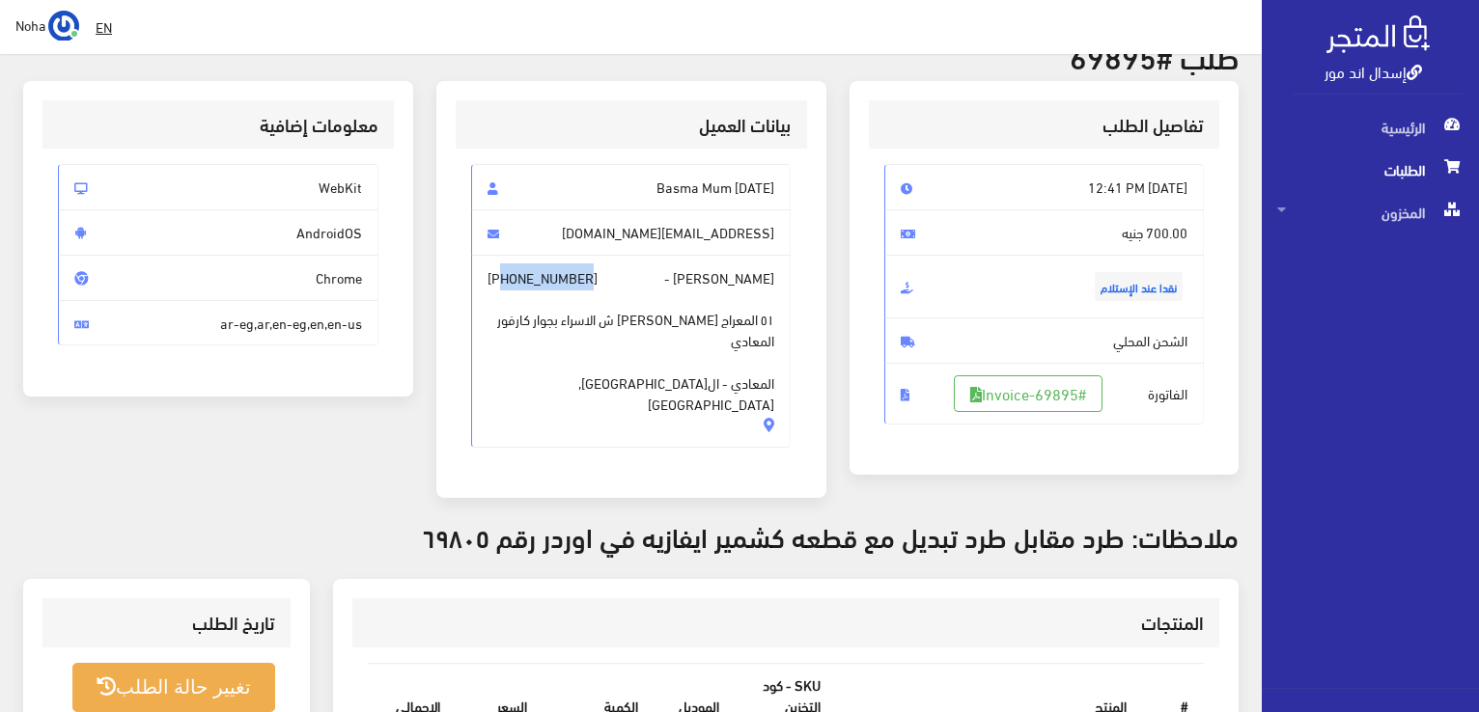
drag, startPoint x: 589, startPoint y: 275, endPoint x: 503, endPoint y: 280, distance: 86.0
click at [503, 280] on span "شيماء ابراهيم عبدالمنعم - +201004993706 ٥١ المعراج العلوي ش الاسراء بجوار كارفو…" at bounding box center [631, 351] width 320 height 193
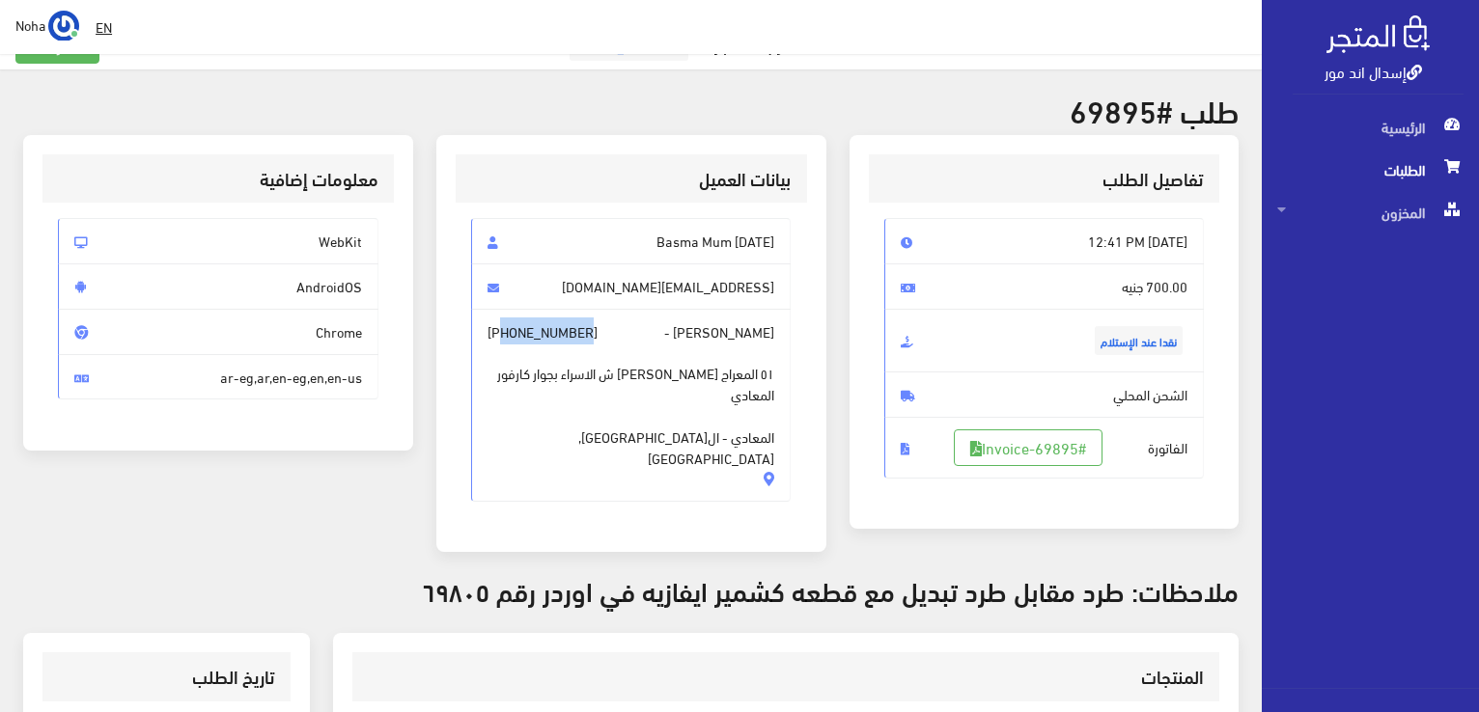
scroll to position [0, 0]
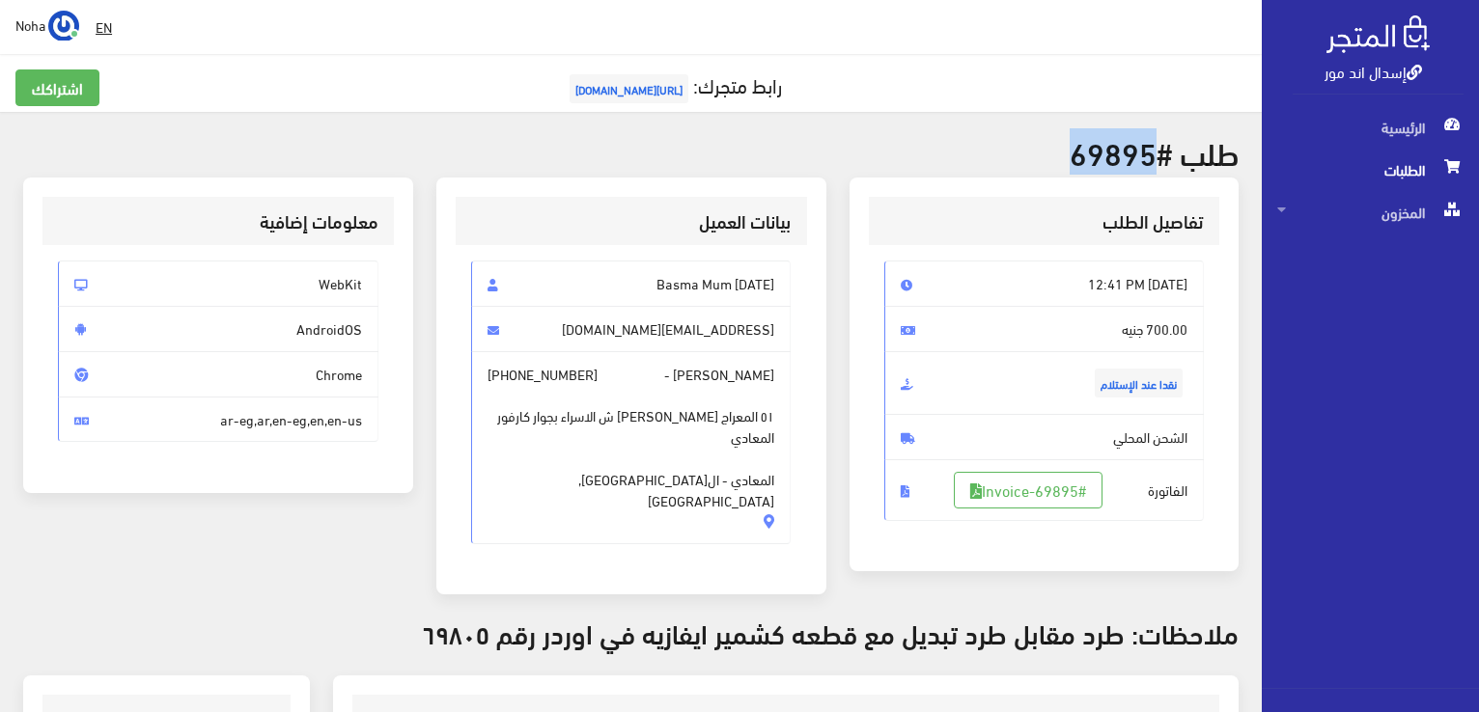
drag, startPoint x: 1151, startPoint y: 155, endPoint x: 1074, endPoint y: 151, distance: 76.4
click at [1074, 151] on h2 "طلب #69895" at bounding box center [630, 152] width 1215 height 34
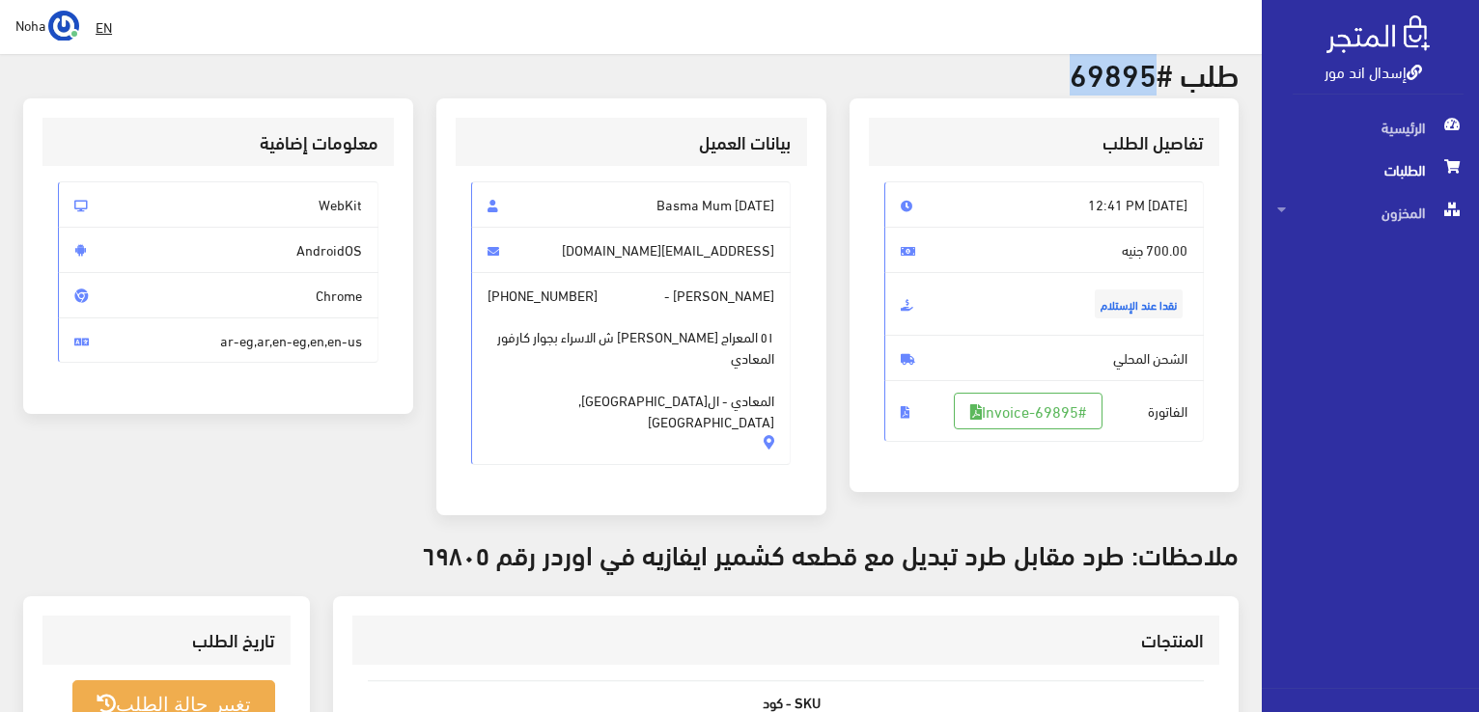
scroll to position [193, 0]
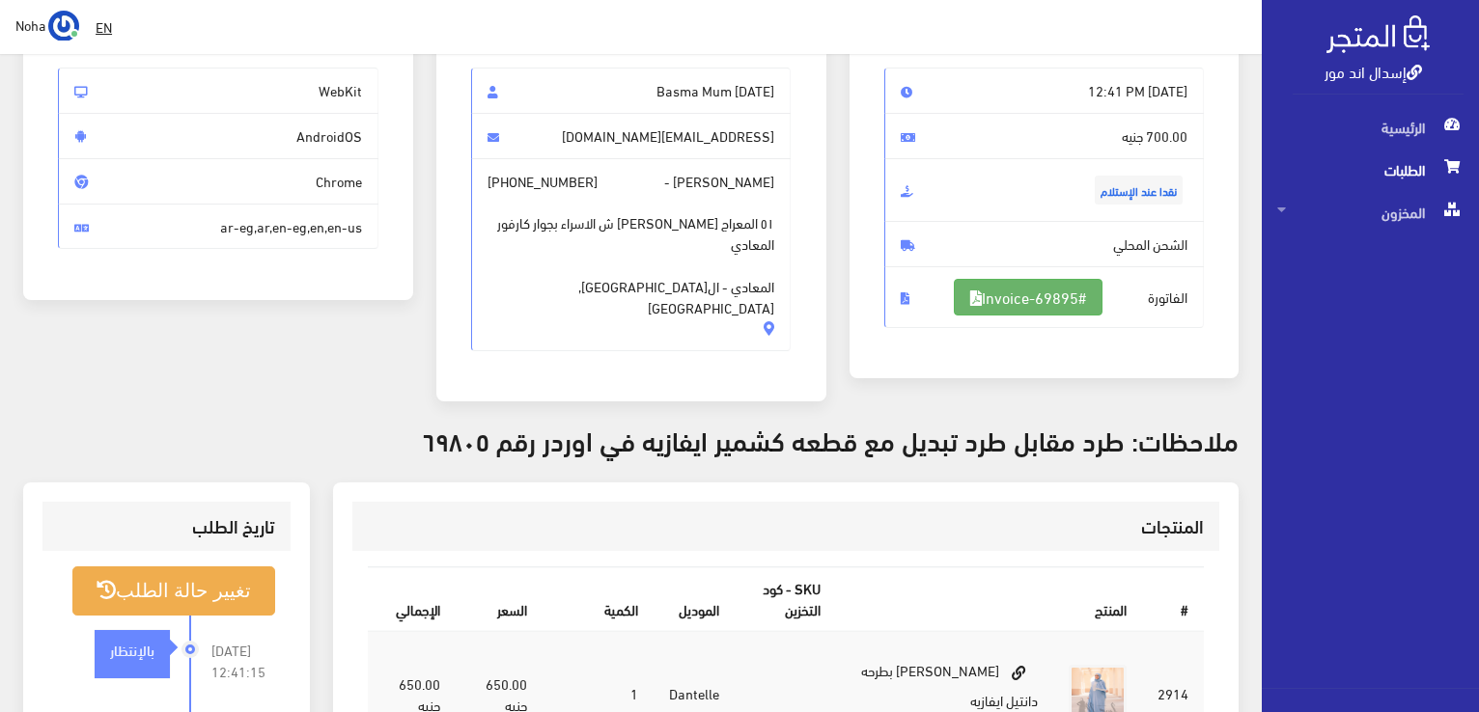
click at [1001, 294] on link "#Invoice-69895" at bounding box center [1028, 297] width 149 height 37
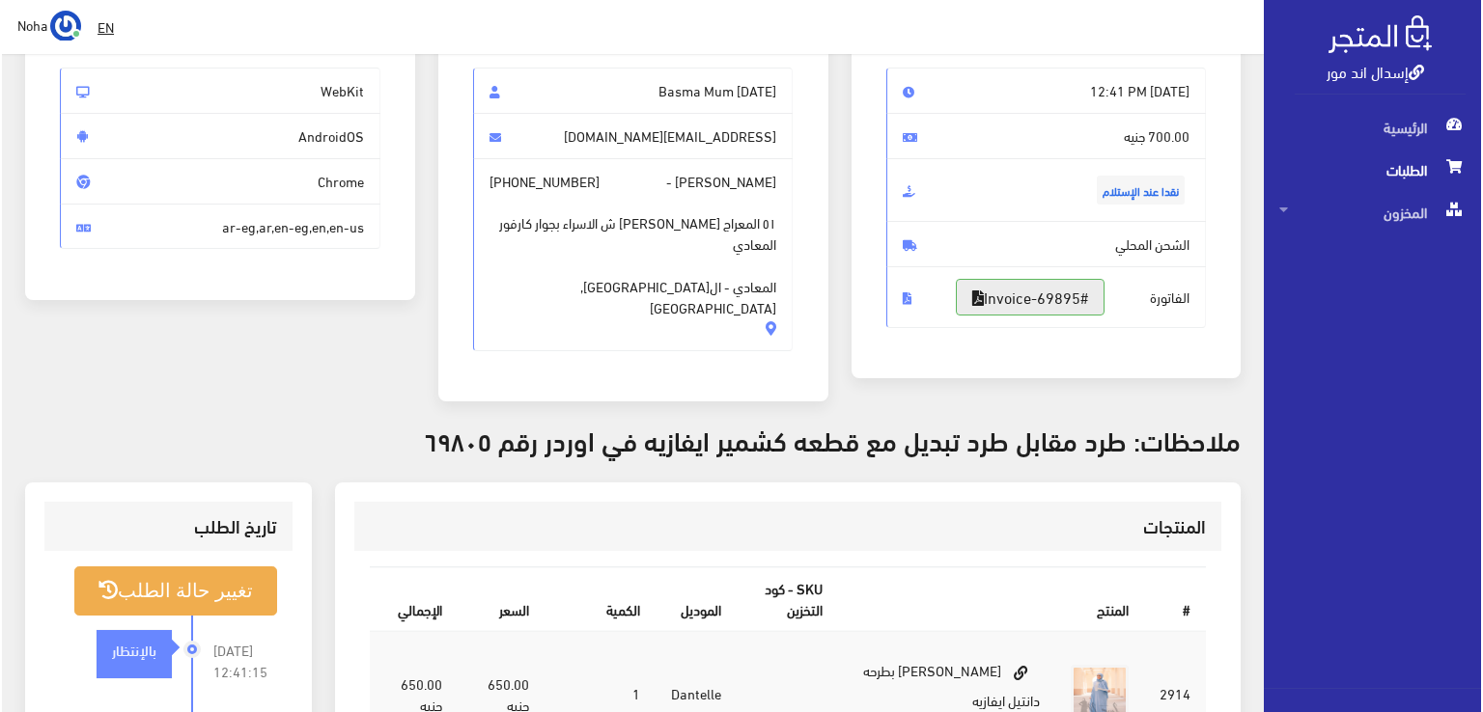
scroll to position [290, 0]
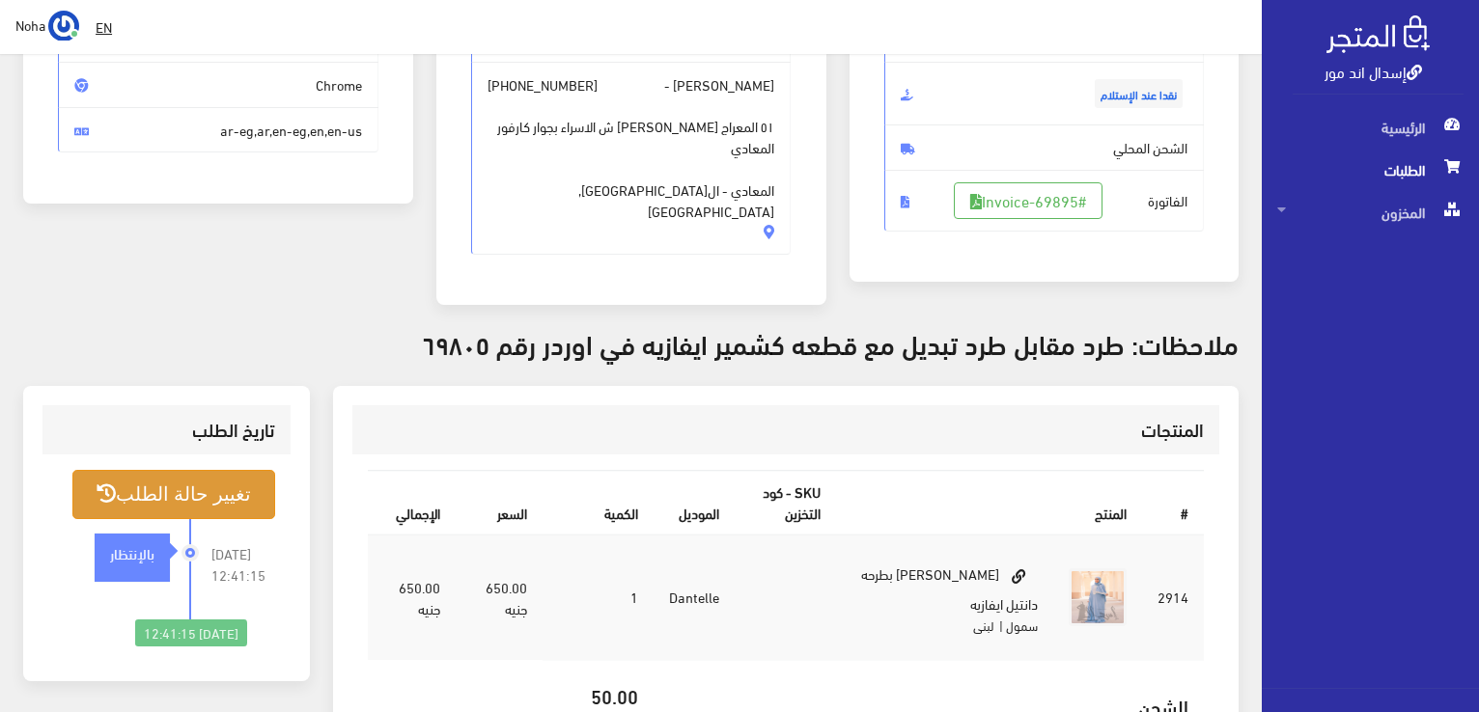
click at [190, 487] on button "تغيير حالة الطلب" at bounding box center [173, 494] width 203 height 49
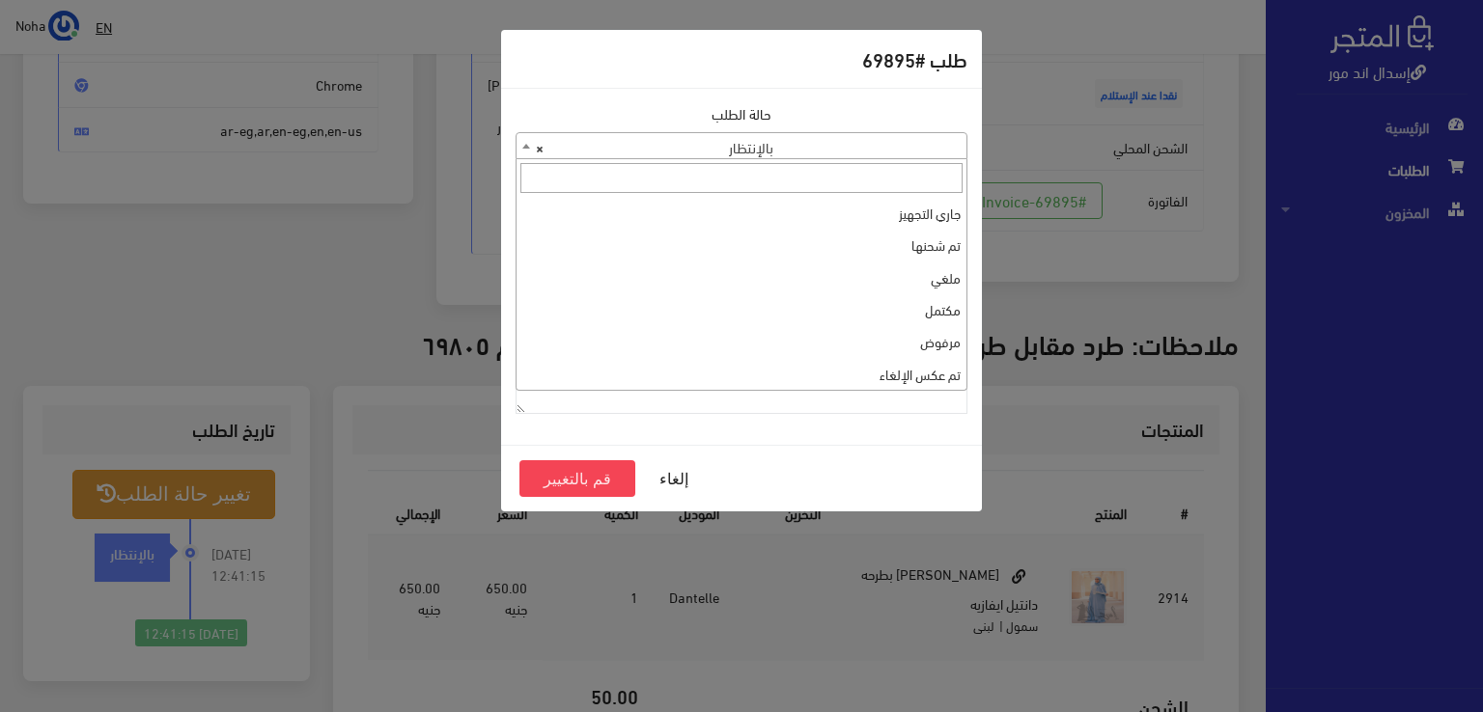
click at [840, 145] on span "× بالإنتظار" at bounding box center [741, 146] width 450 height 27
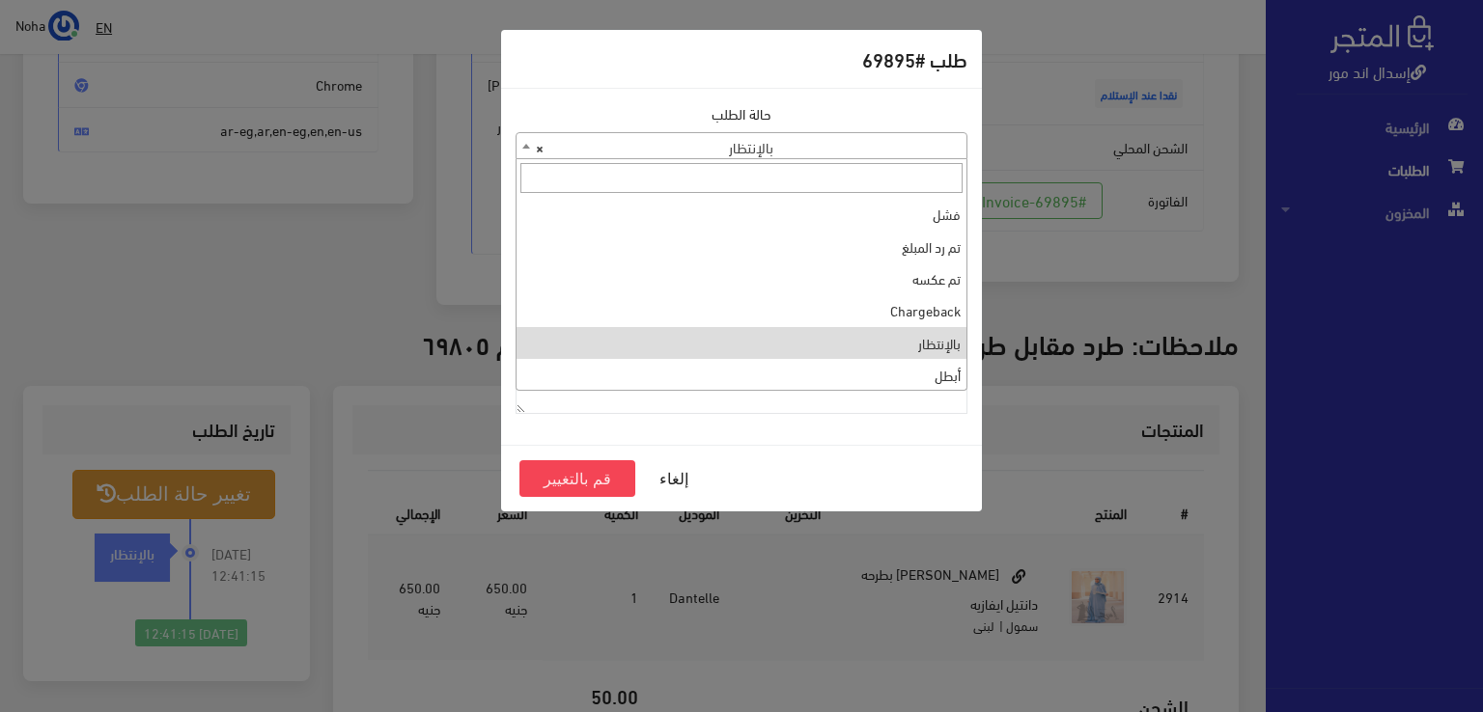
scroll to position [193, 0]
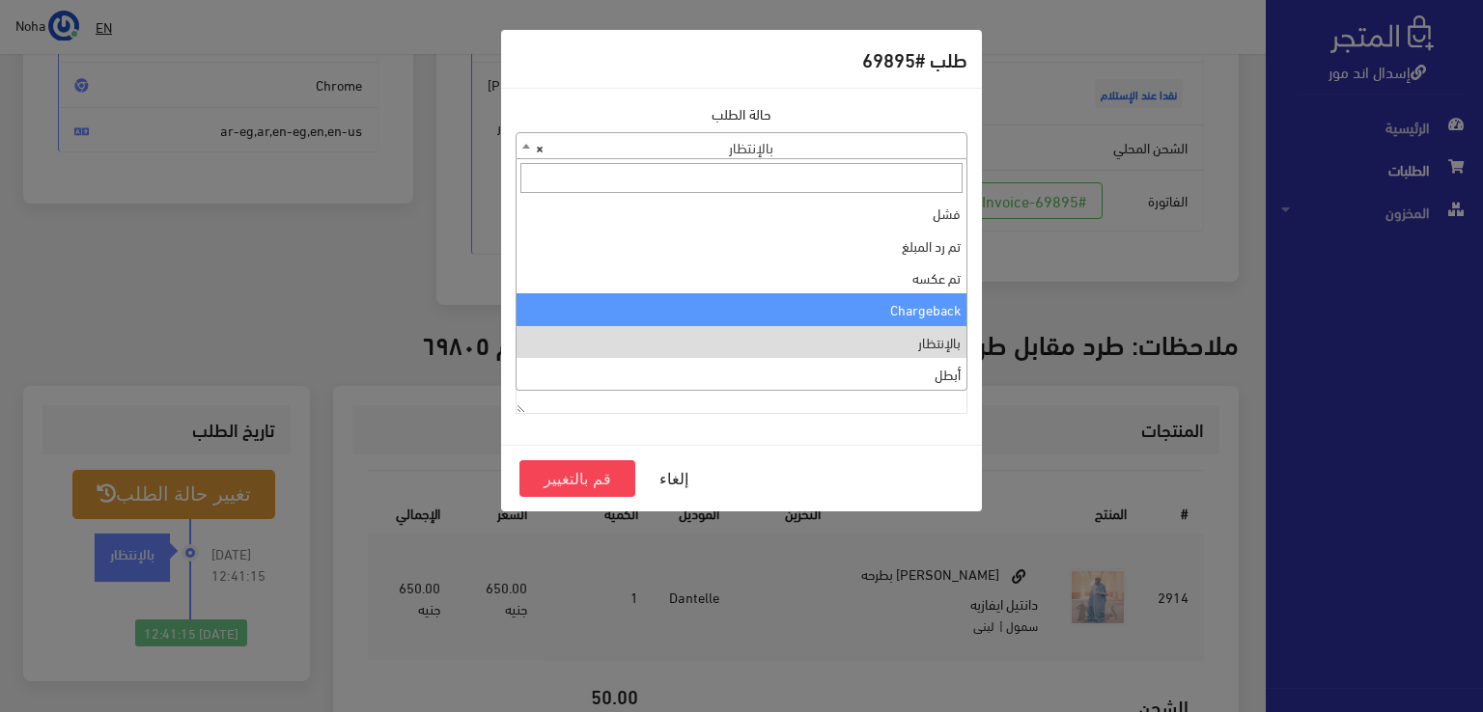
select select "10"
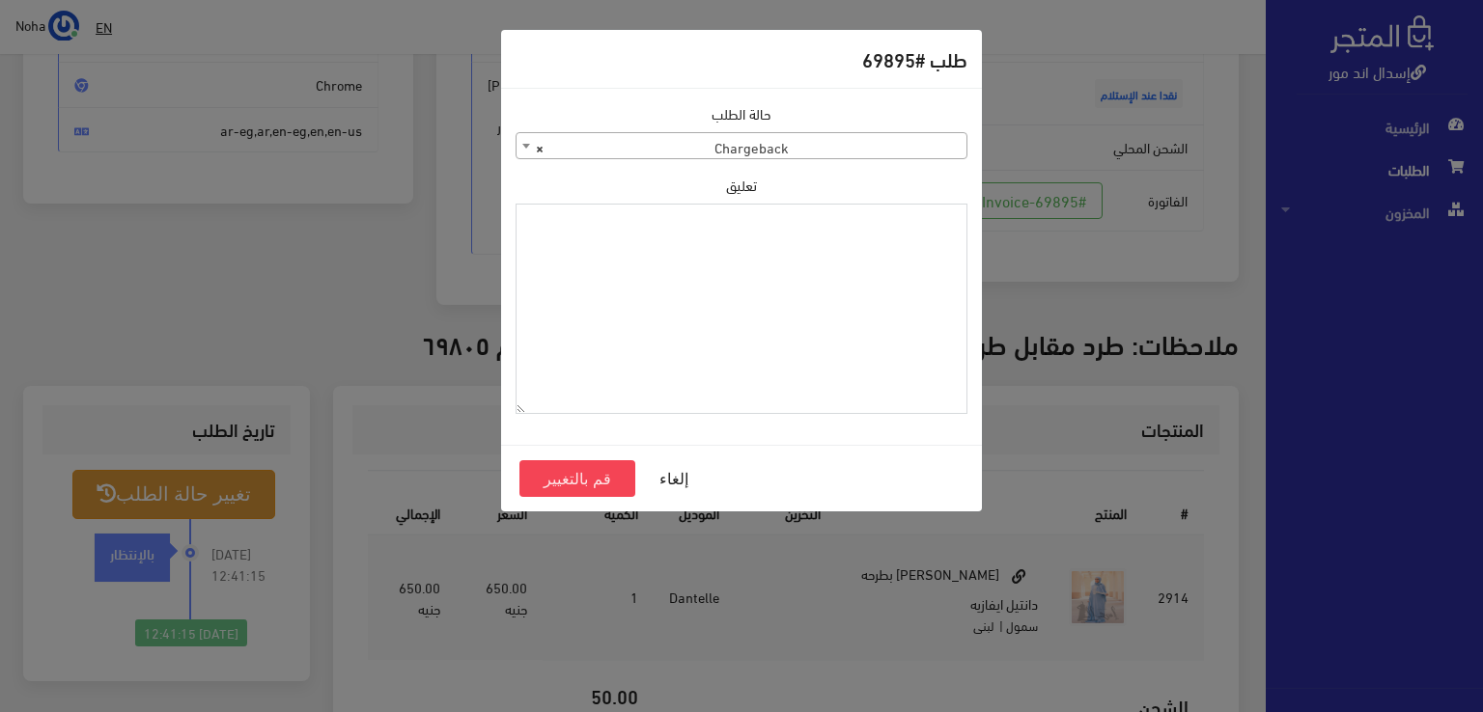
paste textarea "1109168"
type textarea "1109168"
click at [595, 475] on button "قم بالتغيير" at bounding box center [577, 478] width 116 height 37
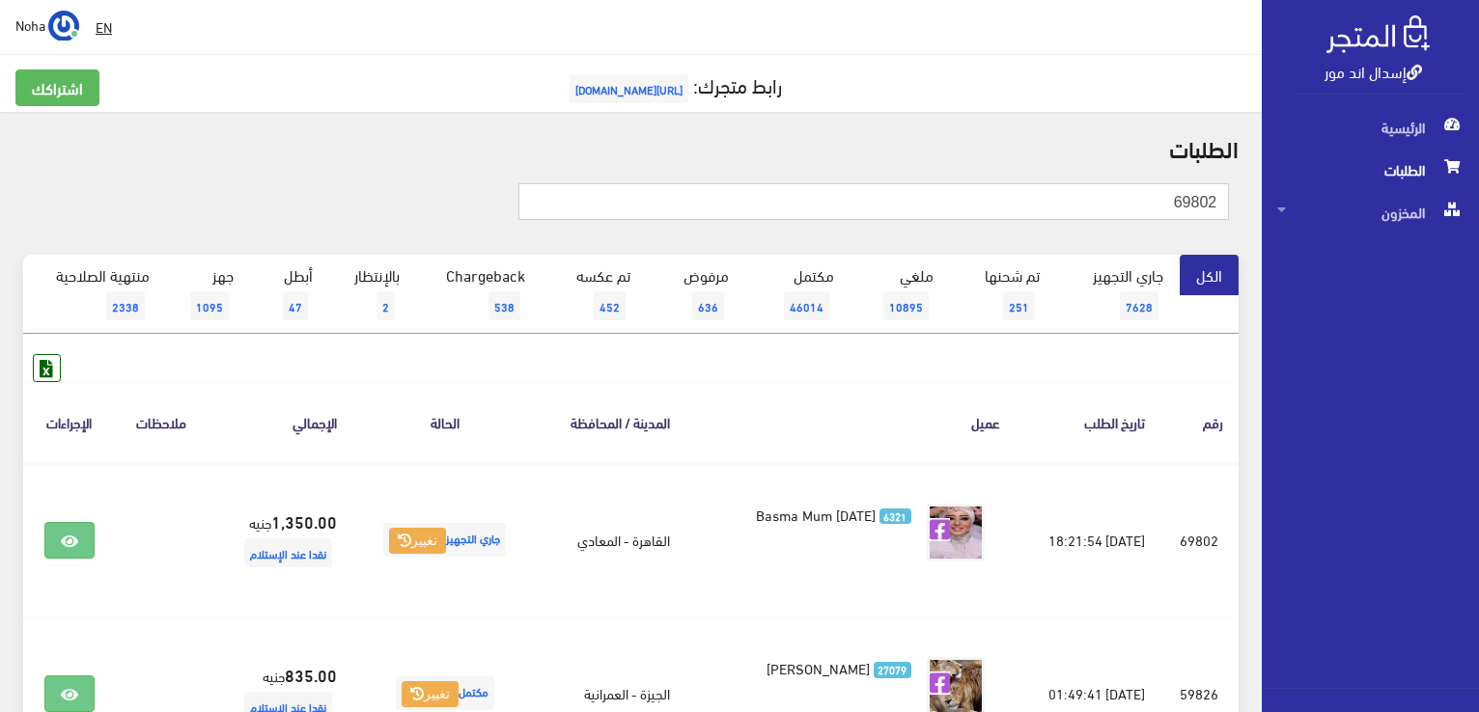
drag, startPoint x: 1135, startPoint y: 205, endPoint x: 1451, endPoint y: 243, distance: 318.0
click at [1451, 243] on div "إسدال اند مور الرئيسية الطلبات المخزون" at bounding box center [739, 616] width 1479 height 1233
type input "01004993706"
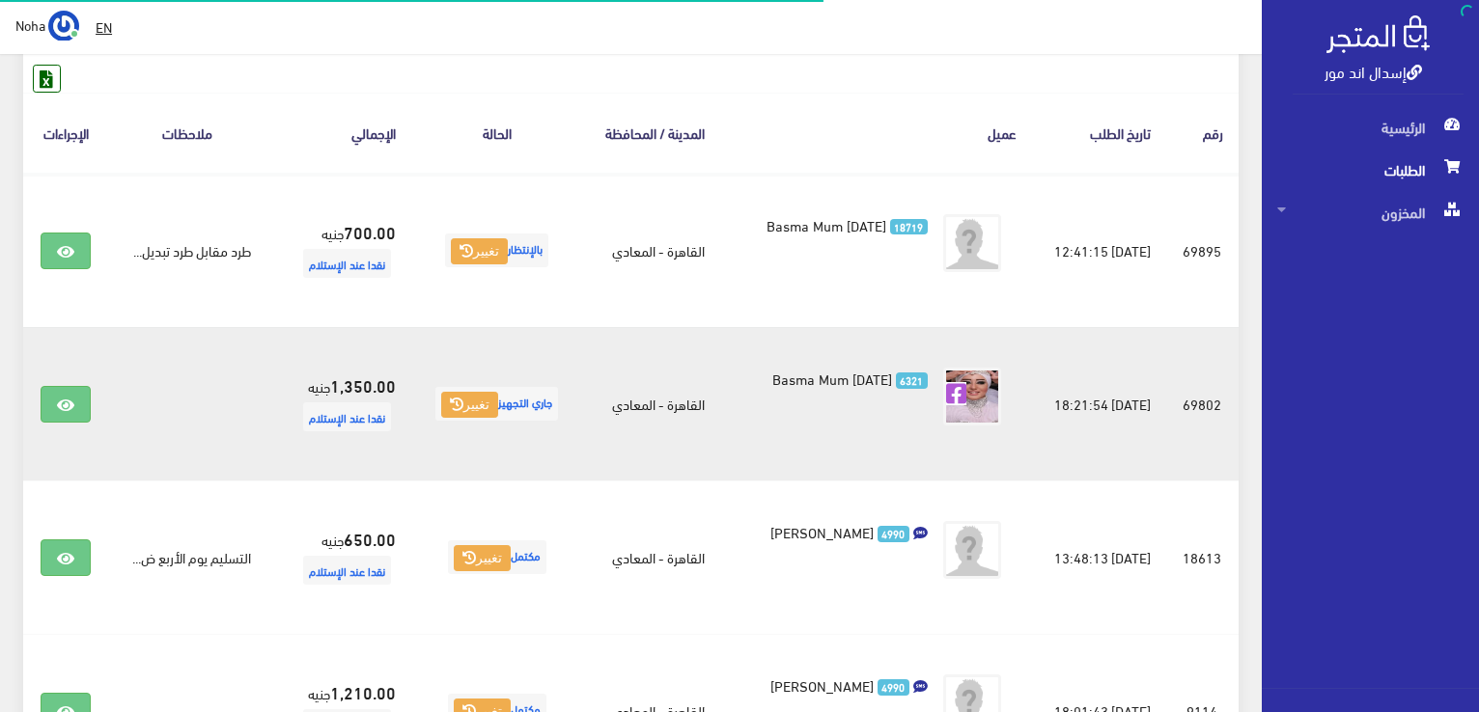
scroll to position [290, 0]
click at [69, 403] on icon at bounding box center [65, 405] width 17 height 15
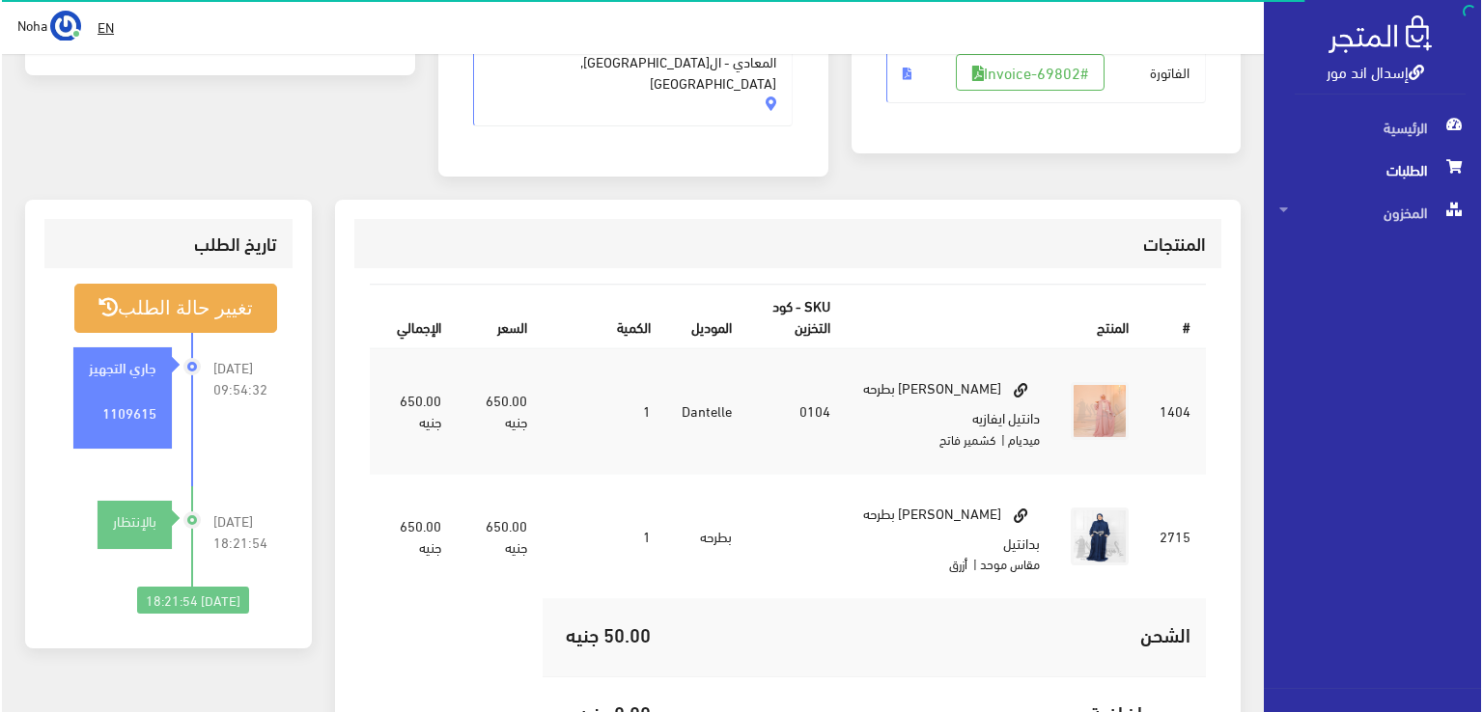
scroll to position [386, 0]
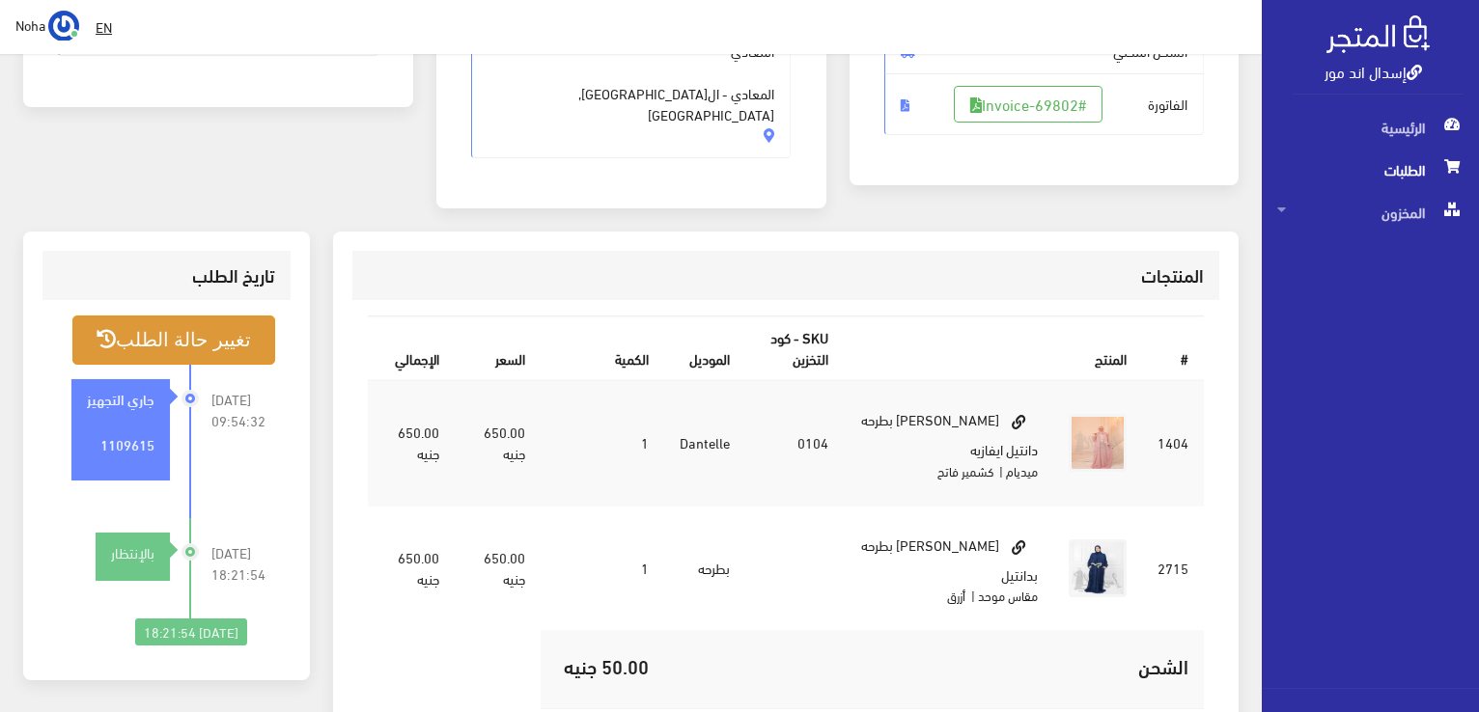
click at [172, 318] on button "تغيير حالة الطلب" at bounding box center [173, 340] width 203 height 49
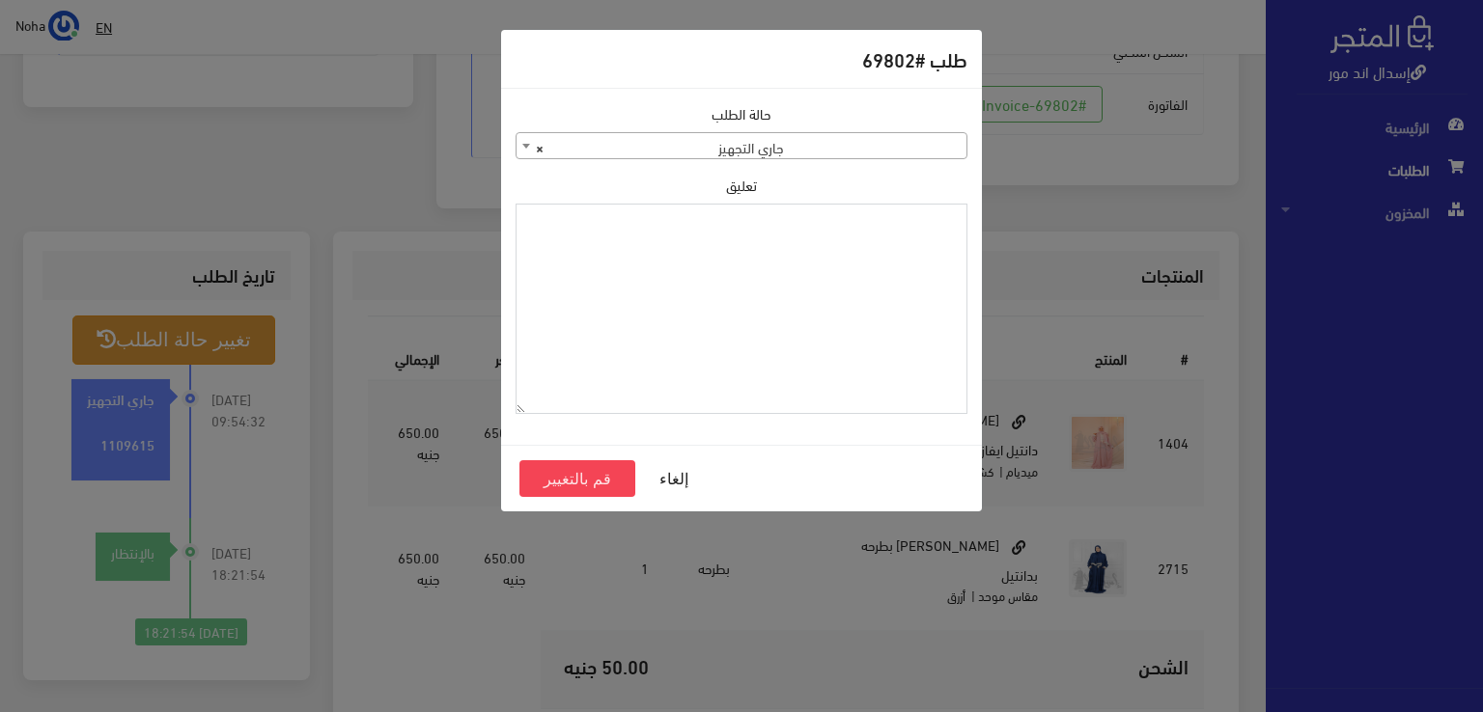
click at [753, 364] on textarea "تعليق" at bounding box center [741, 309] width 452 height 211
type textarea "i"
type textarea "هتبدل اللون فى اوردر 69895"
click at [580, 491] on button "قم بالتغيير" at bounding box center [577, 478] width 116 height 37
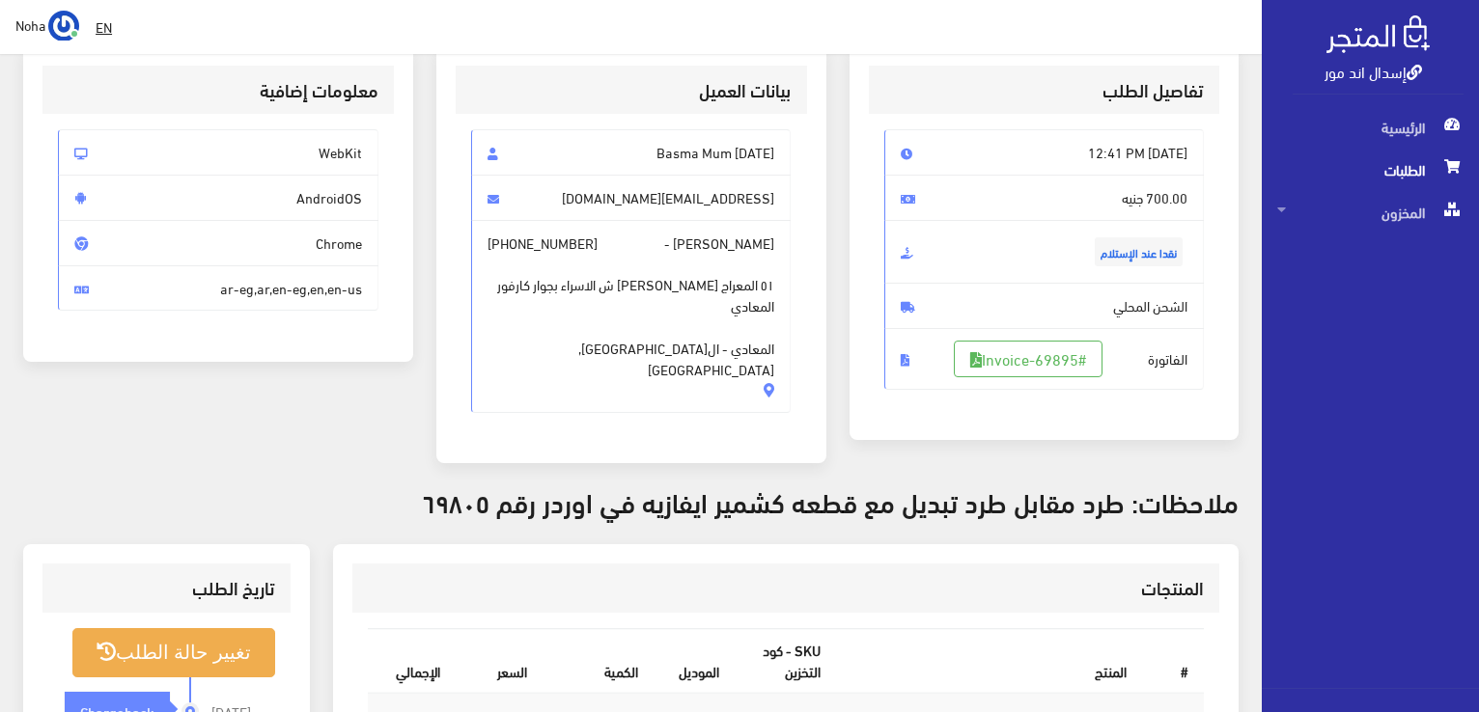
scroll to position [290, 0]
